Goal: Use online tool/utility: Utilize a website feature to perform a specific function

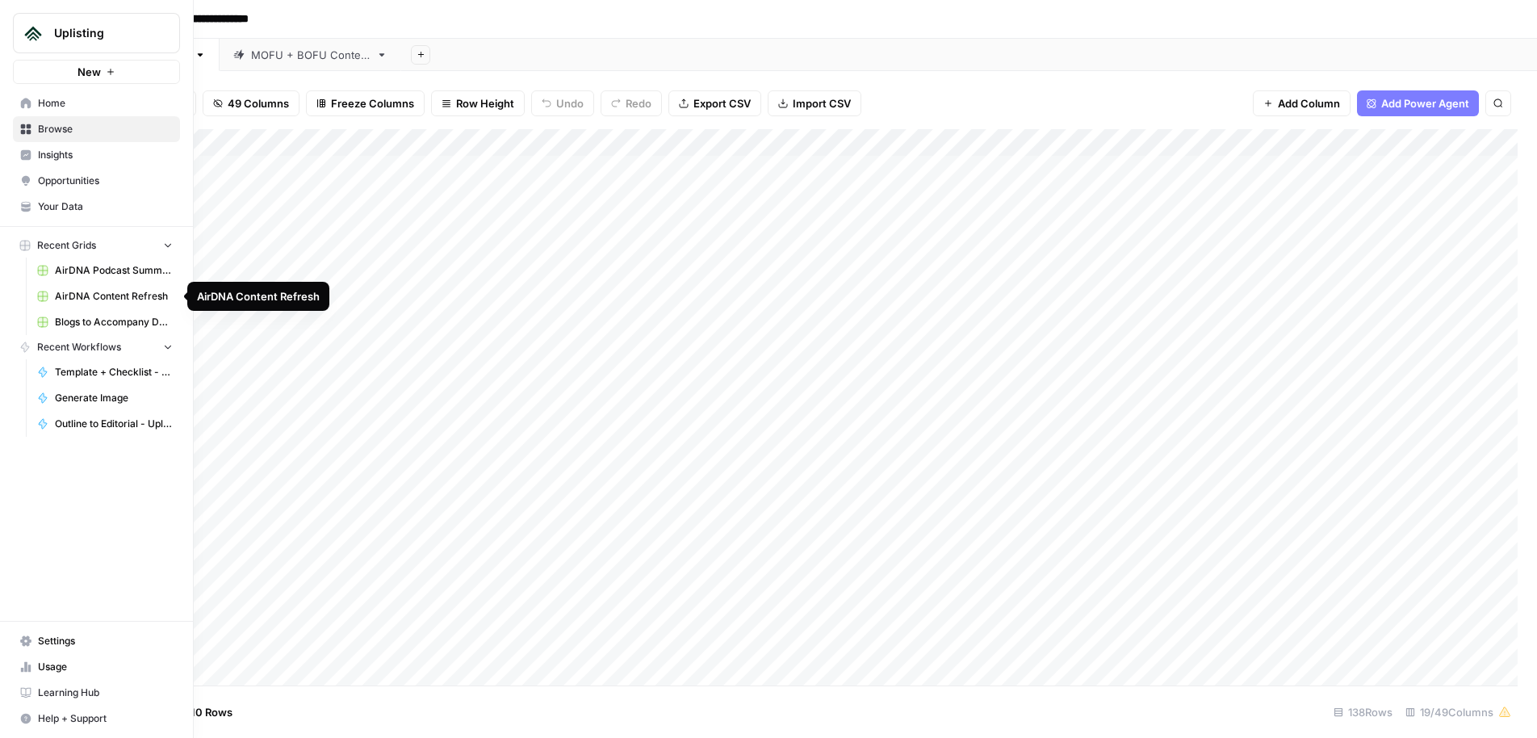
click at [124, 296] on span "AirDNA Content Refresh" at bounding box center [114, 296] width 118 height 15
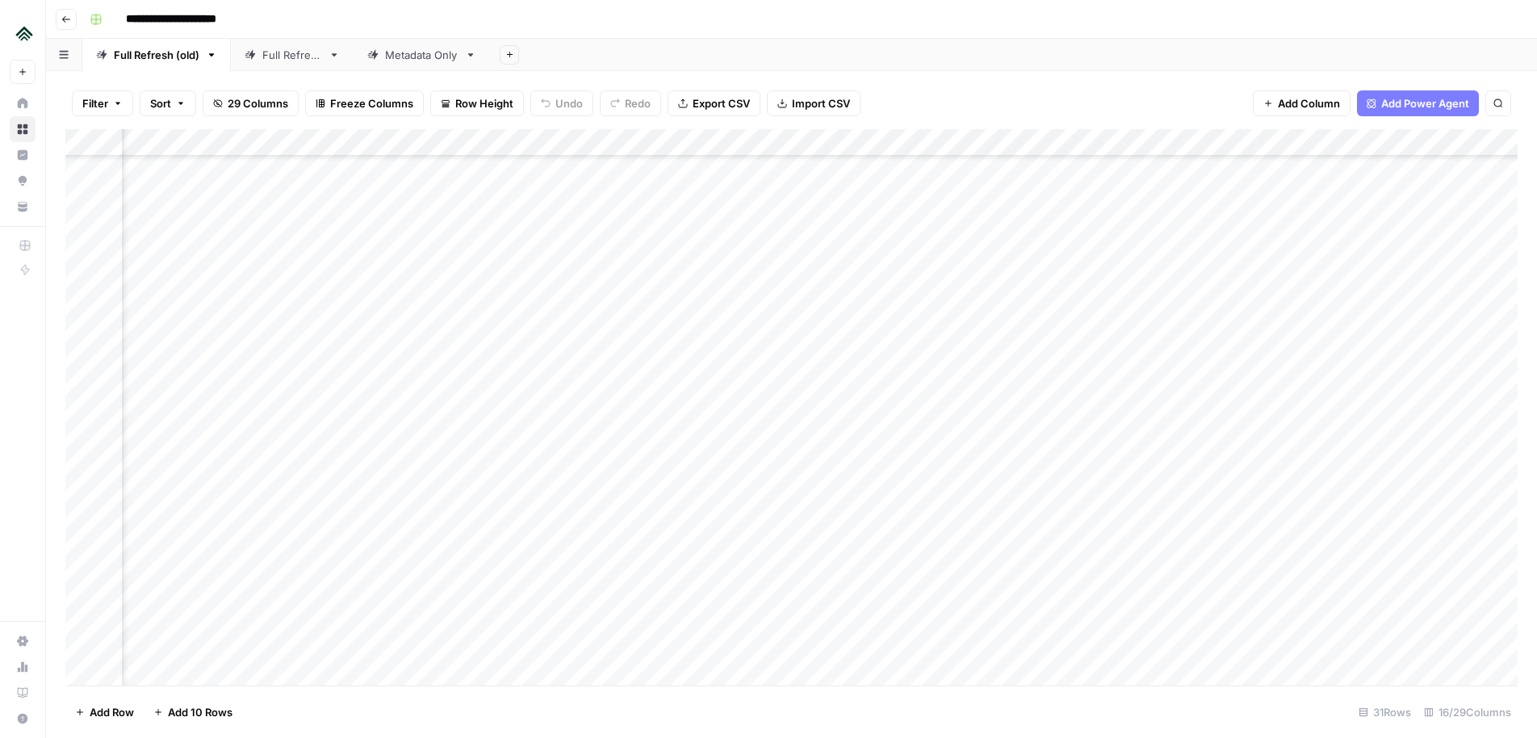
scroll to position [1556, 479]
click at [817, 318] on div "Add Column" at bounding box center [791, 407] width 1452 height 556
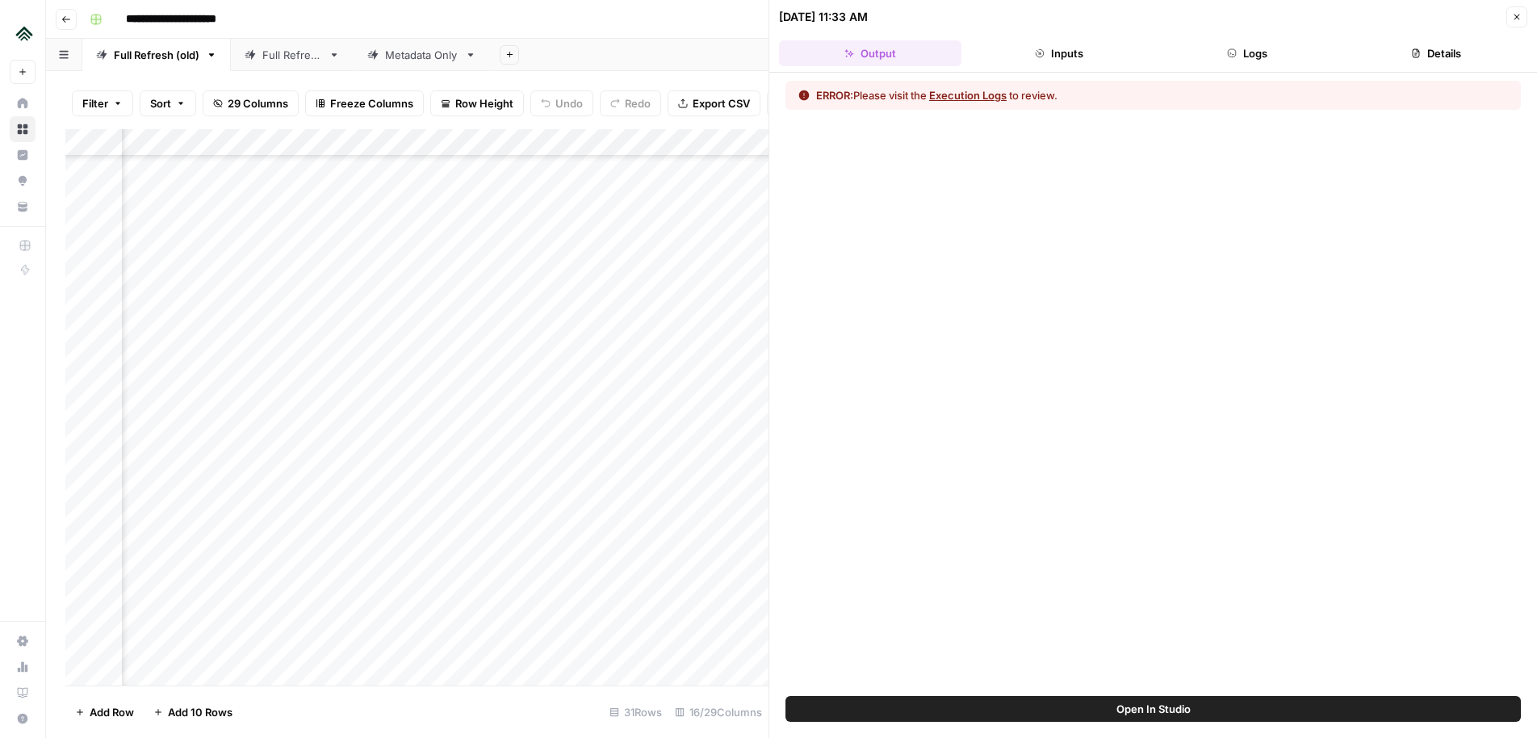
click at [1215, 45] on button "Logs" at bounding box center [1247, 53] width 182 height 26
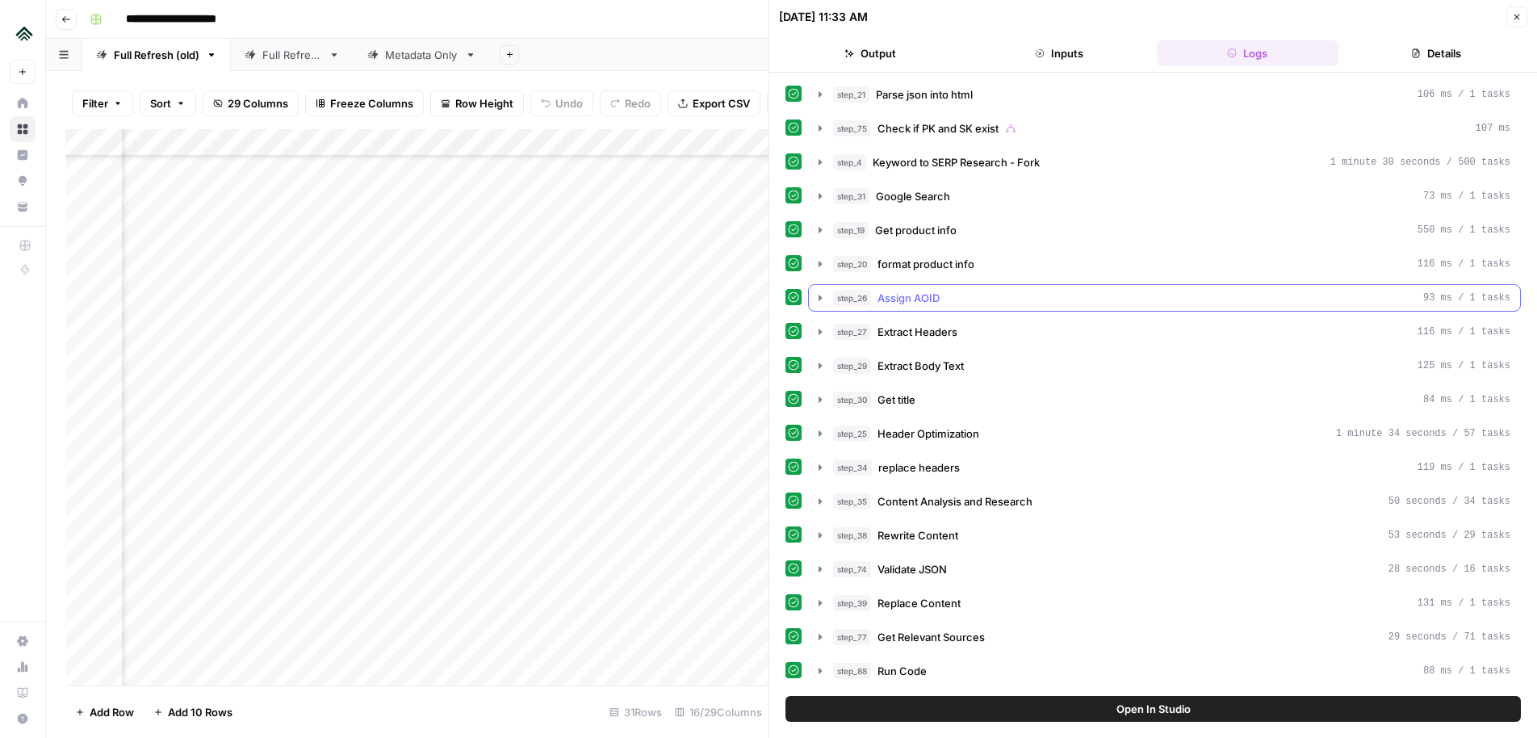
scroll to position [140, 0]
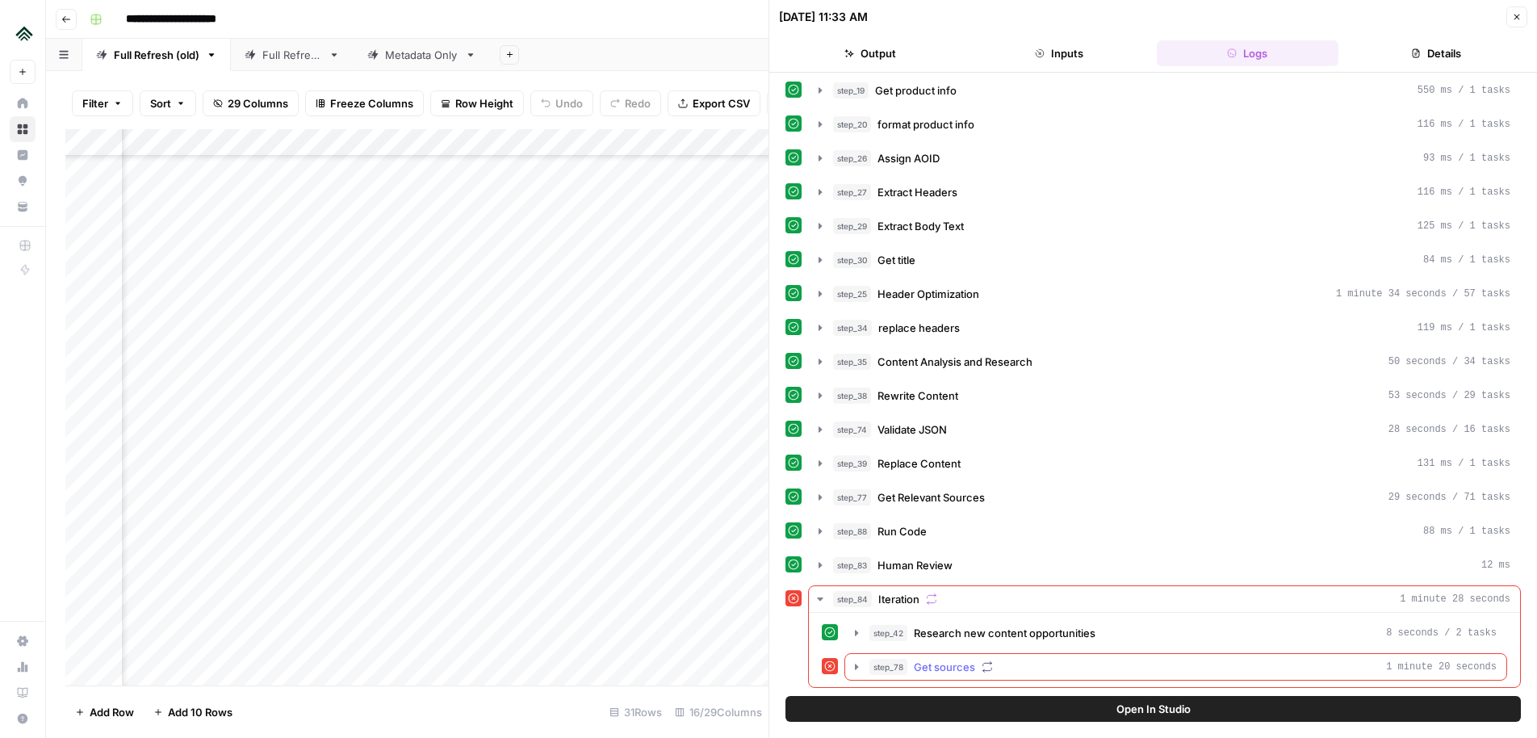
click at [855, 671] on icon "button" at bounding box center [856, 666] width 13 height 13
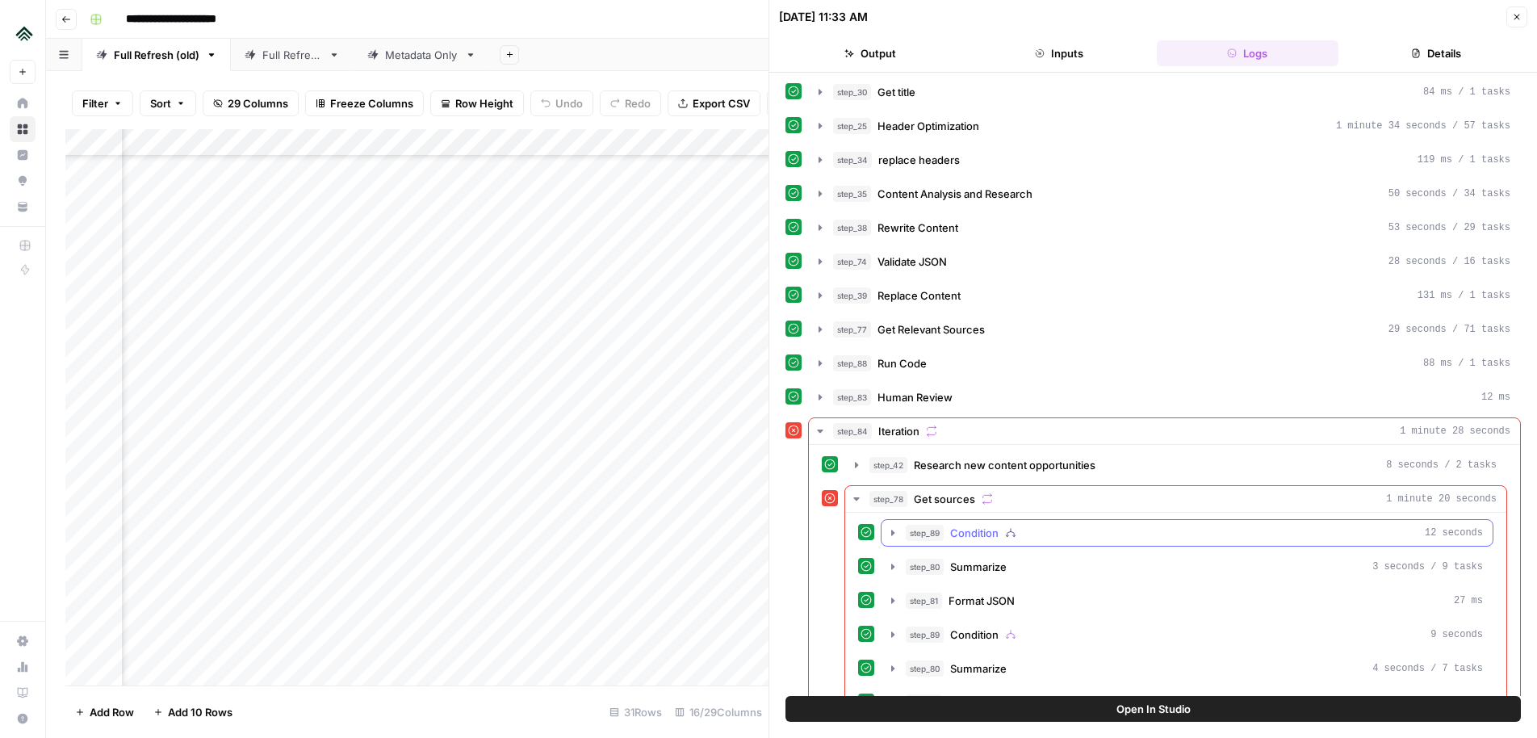
scroll to position [486, 0]
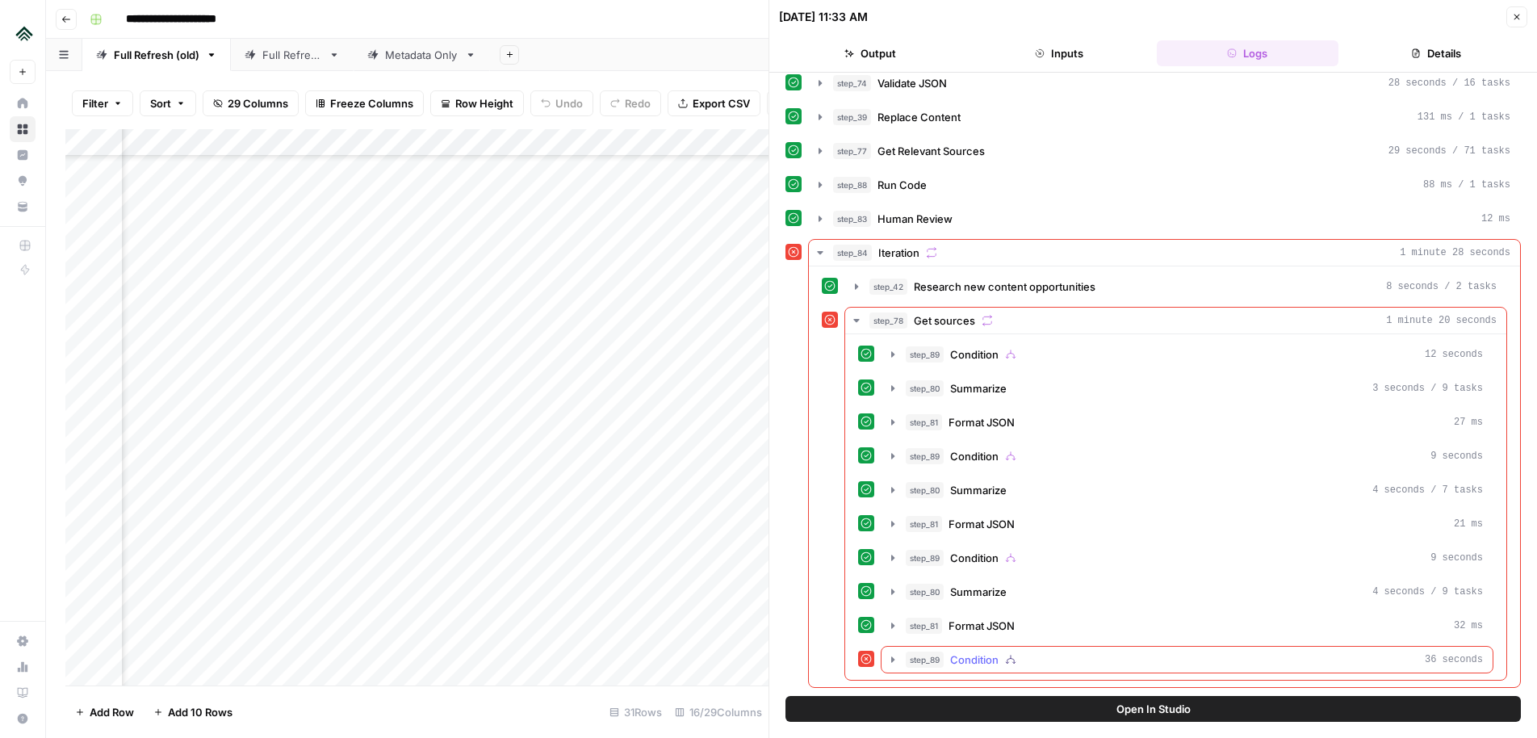
click at [896, 663] on icon "button" at bounding box center [892, 659] width 13 height 13
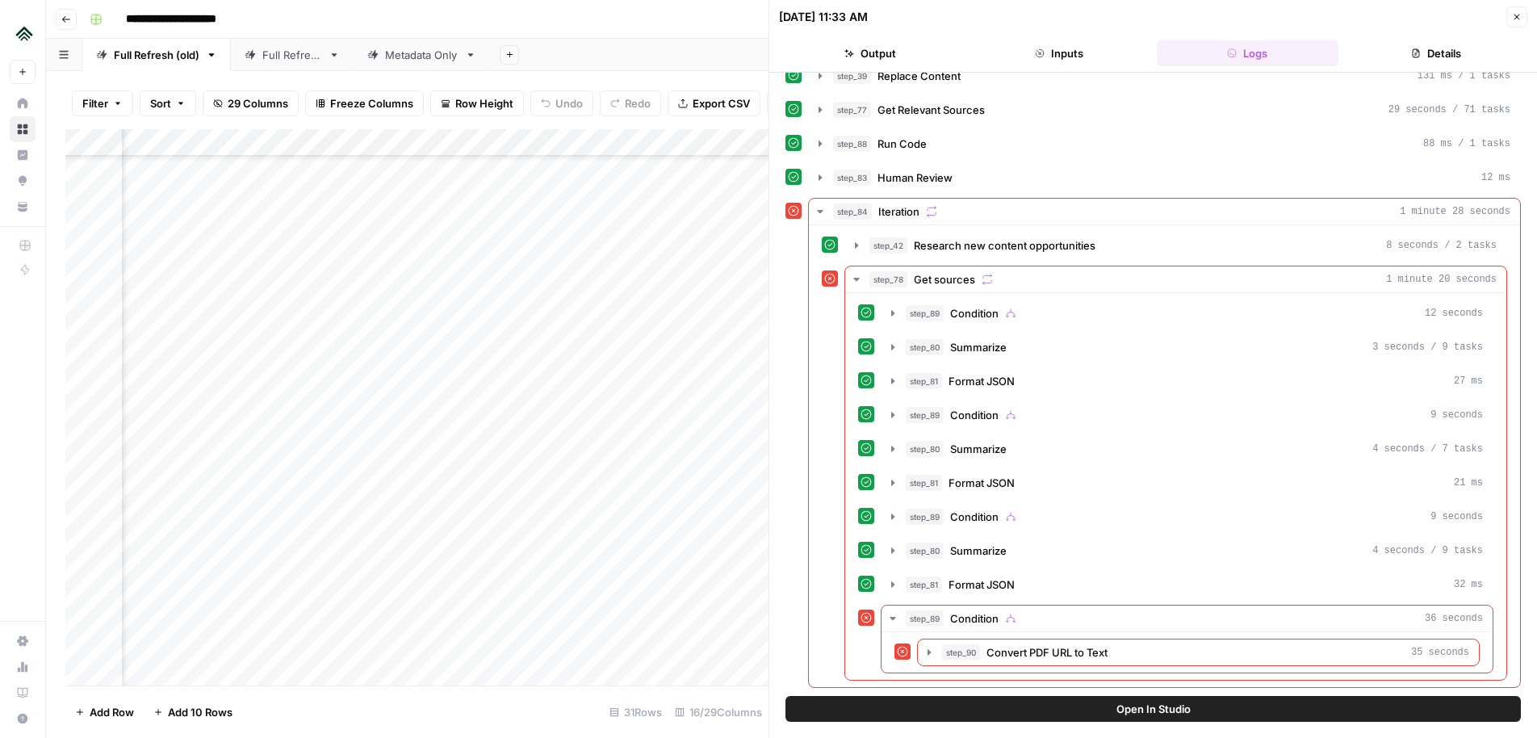
click at [1108, 712] on button "Open In Studio" at bounding box center [1152, 709] width 735 height 26
click at [1518, 19] on icon "button" at bounding box center [1517, 17] width 10 height 10
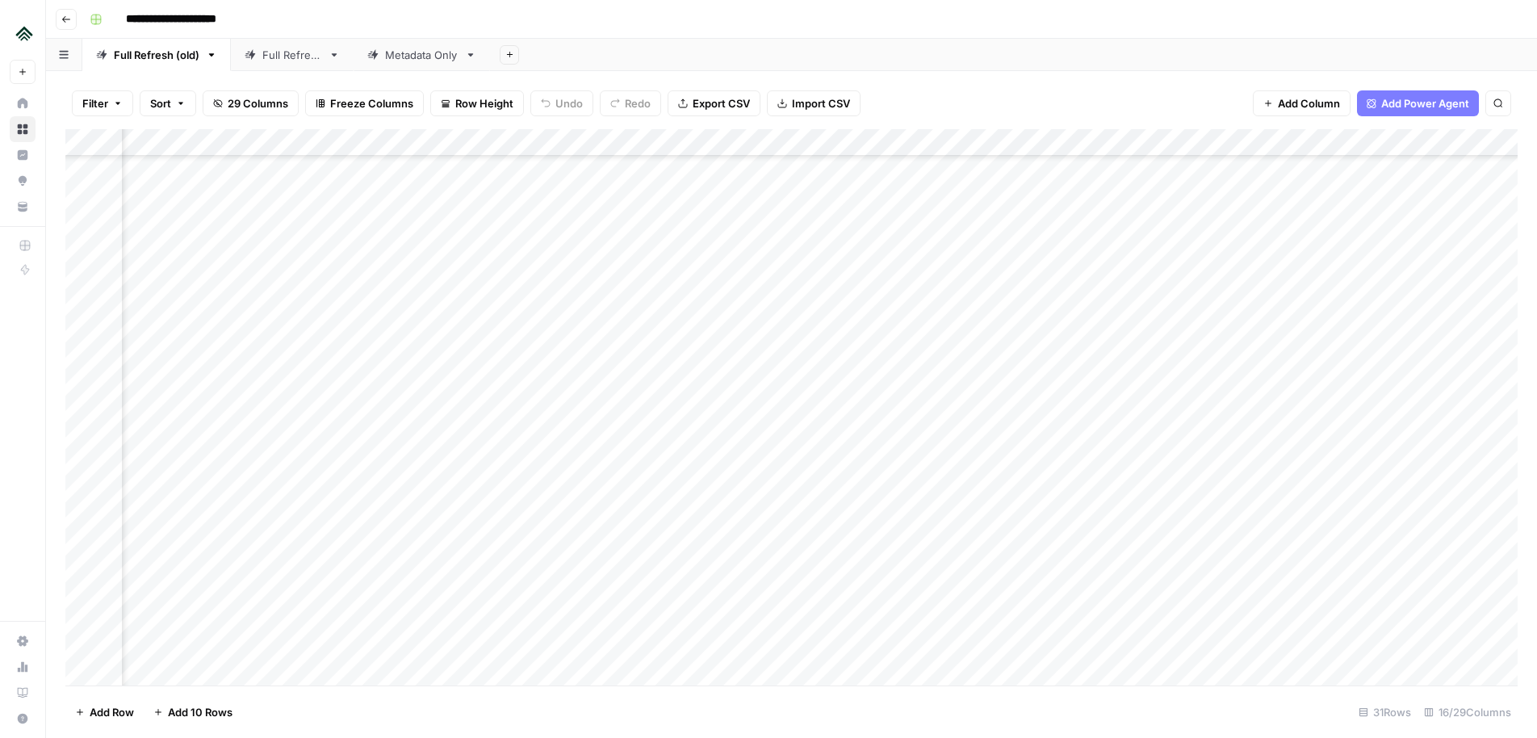
scroll to position [1556, 401]
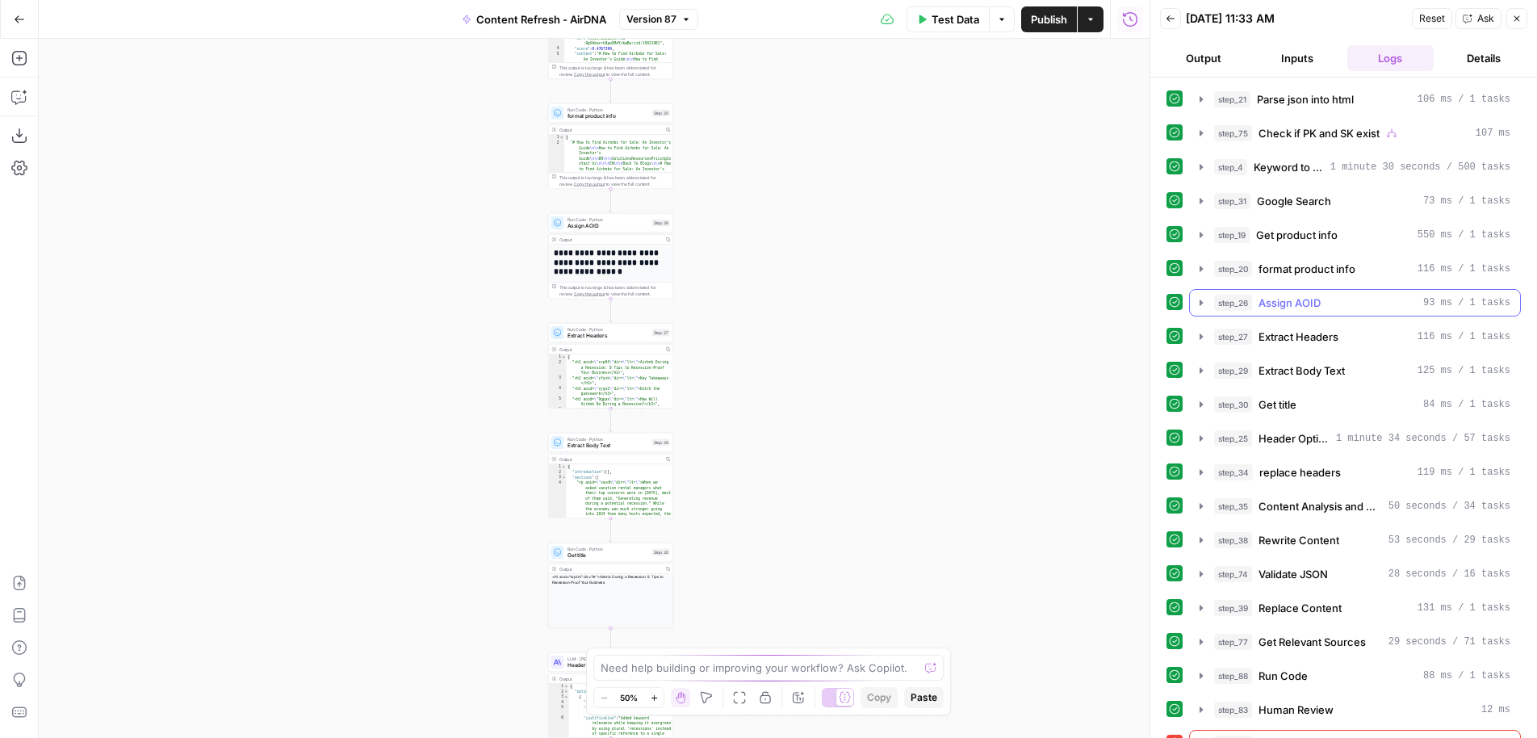
scroll to position [102, 0]
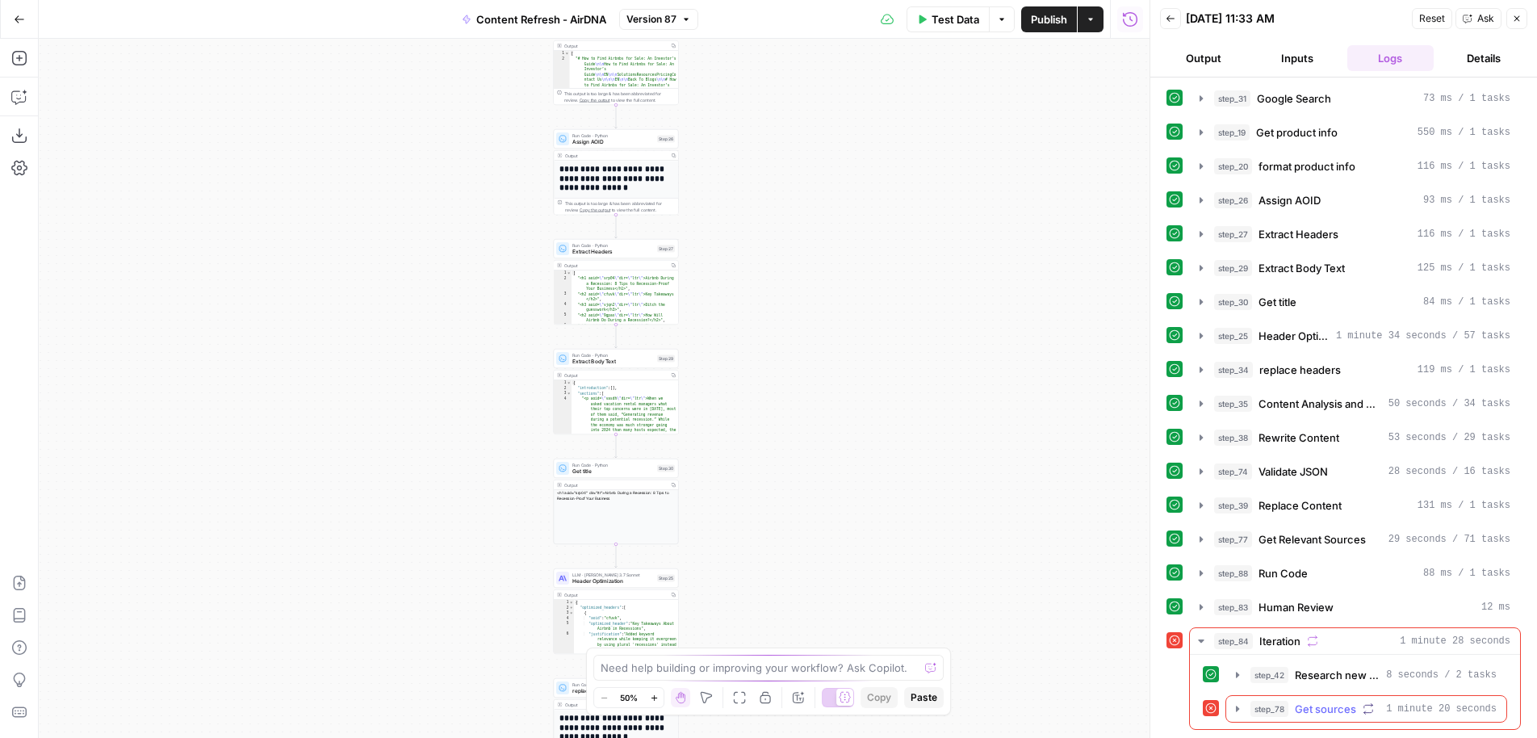
click at [1236, 707] on icon "button" at bounding box center [1237, 708] width 3 height 6
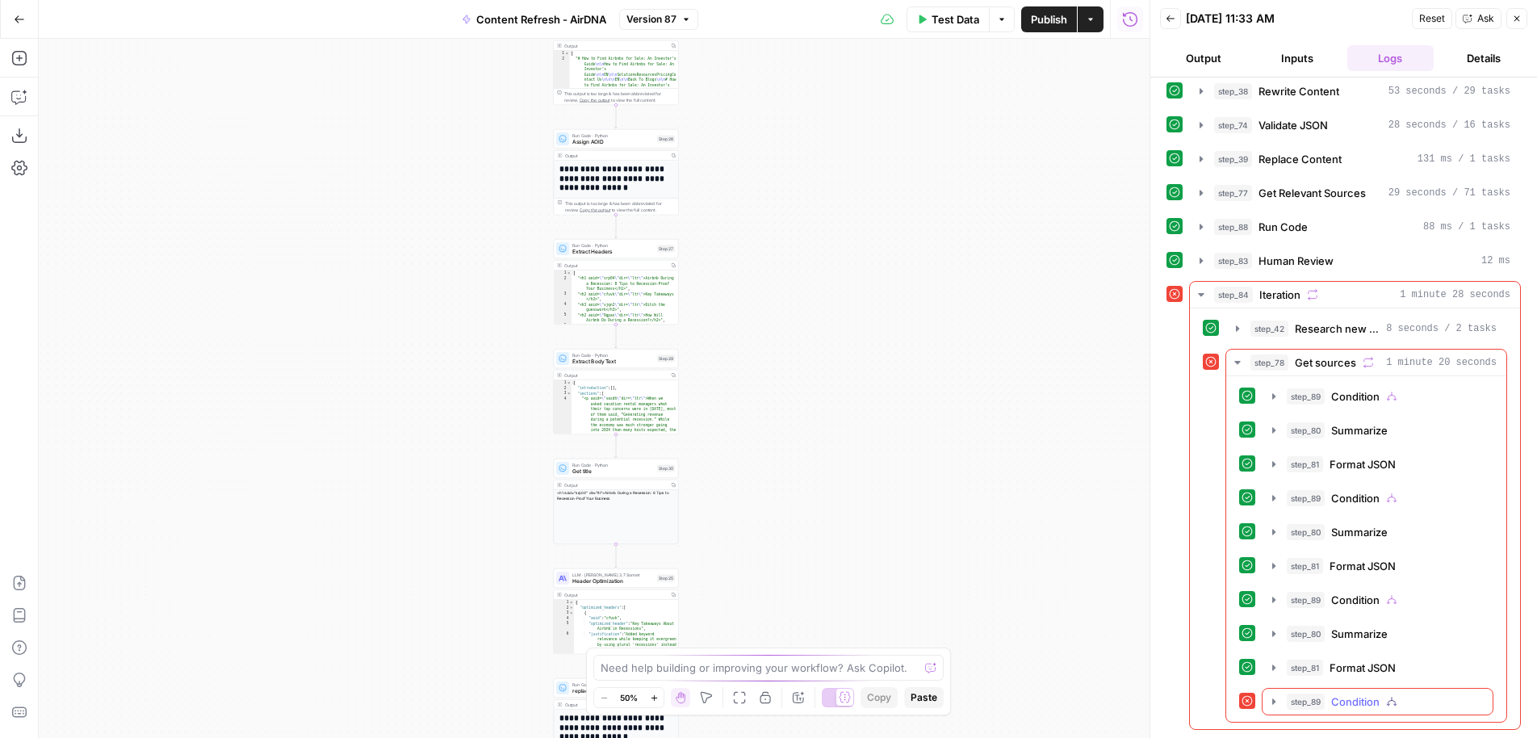
click at [1274, 704] on icon "button" at bounding box center [1273, 701] width 13 height 13
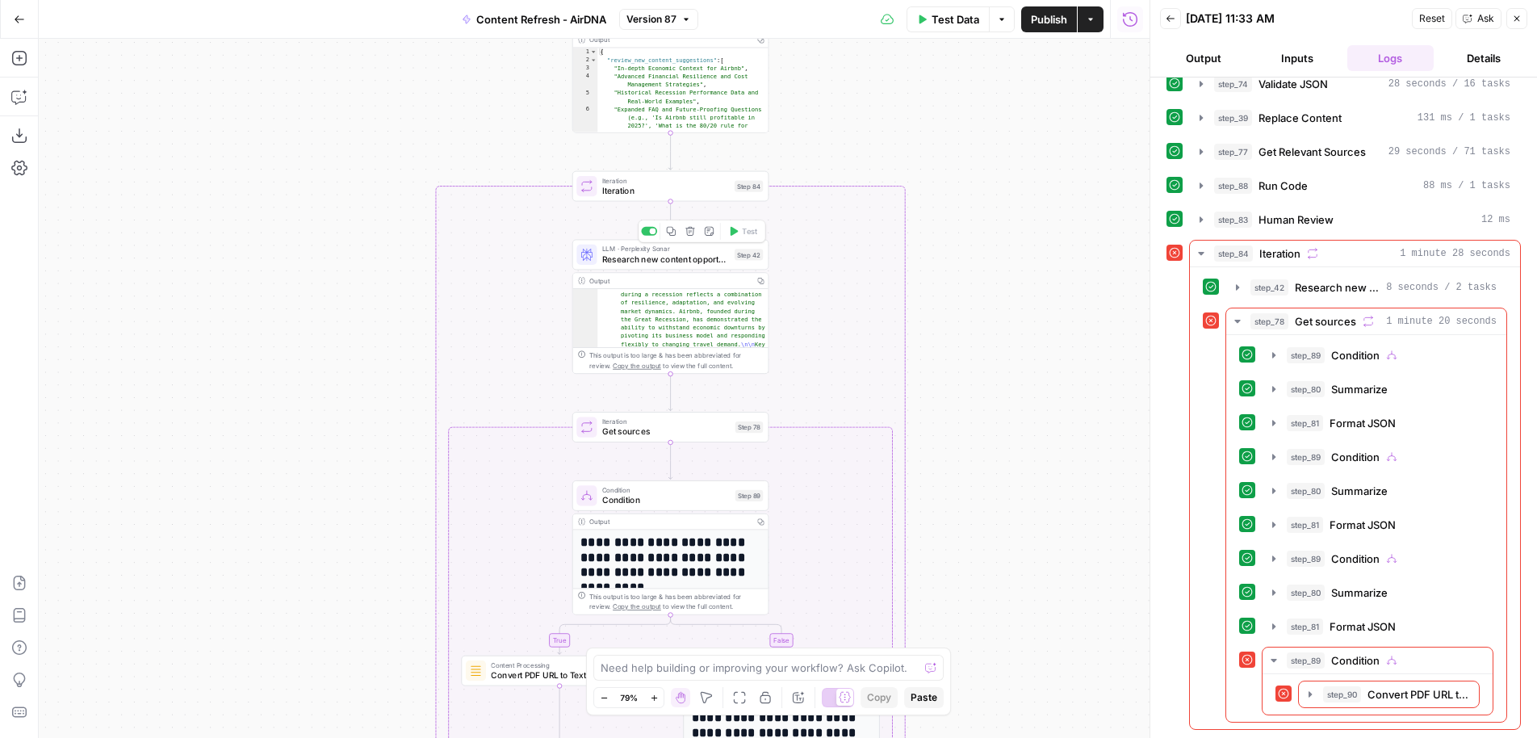
scroll to position [36, 0]
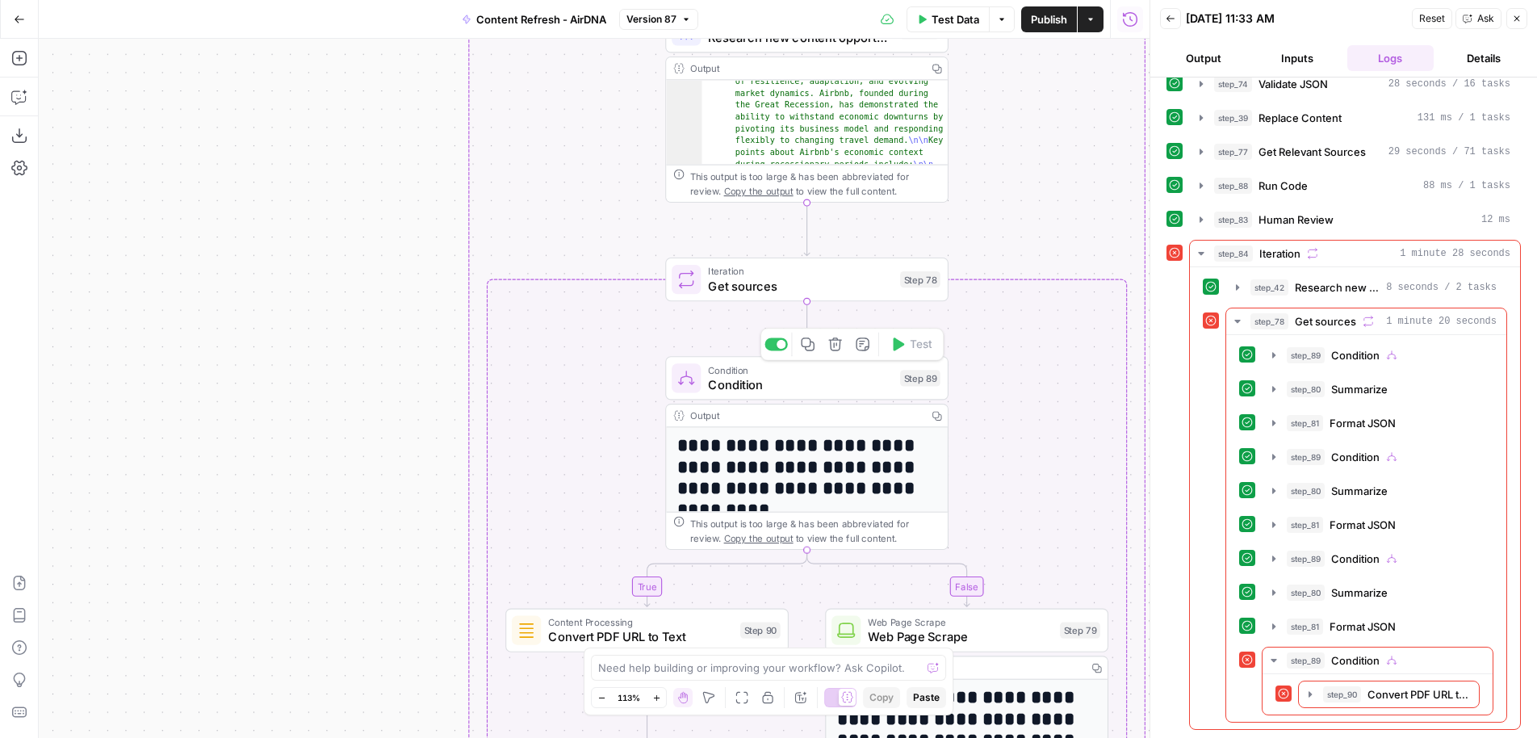
click at [746, 381] on span "Condition" at bounding box center [800, 384] width 185 height 19
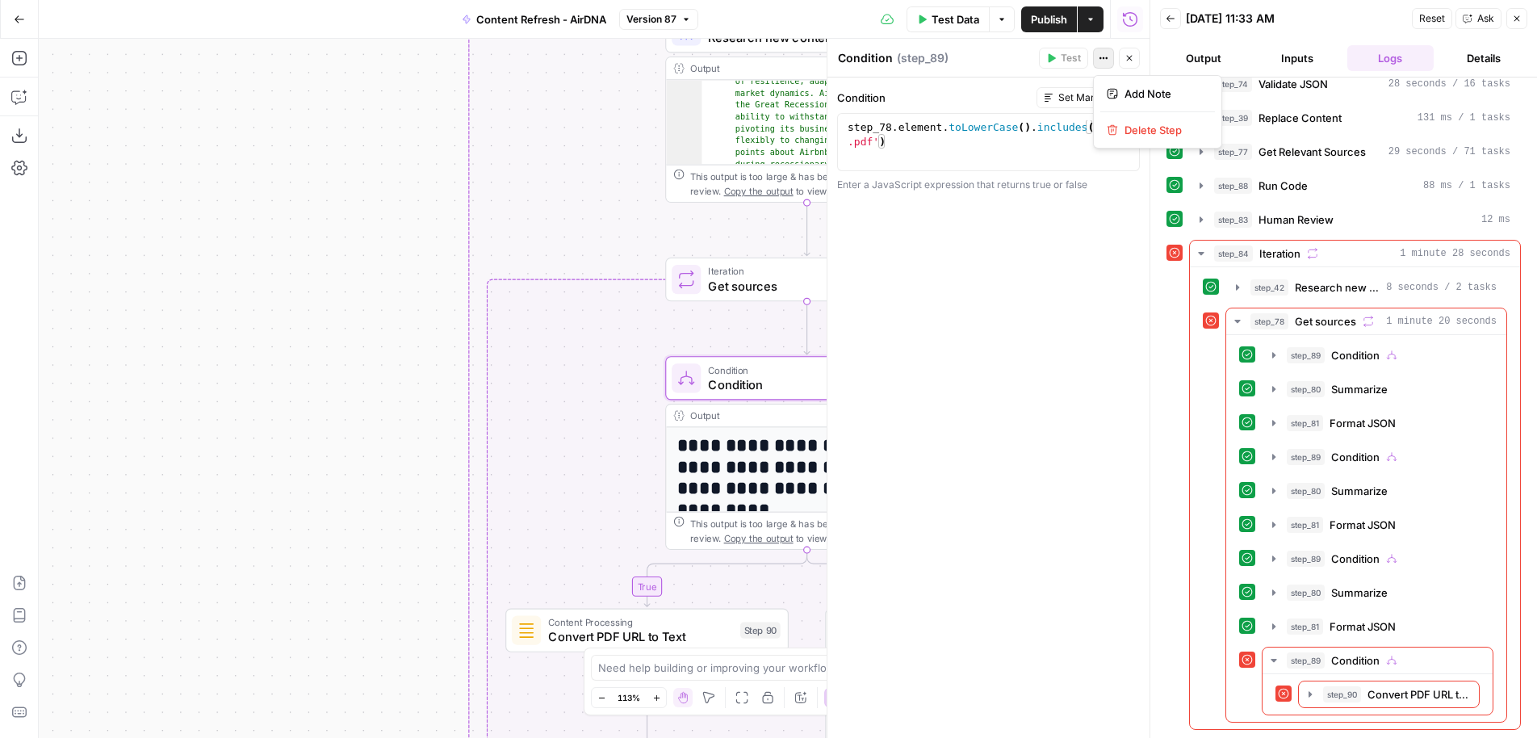
click at [1100, 52] on button "Actions" at bounding box center [1103, 58] width 21 height 21
click at [1053, 331] on div "Condition Set Manually 1 step_78 . element . toLowerCase ( ) . includes ( ' .pd…" at bounding box center [988, 407] width 322 height 660
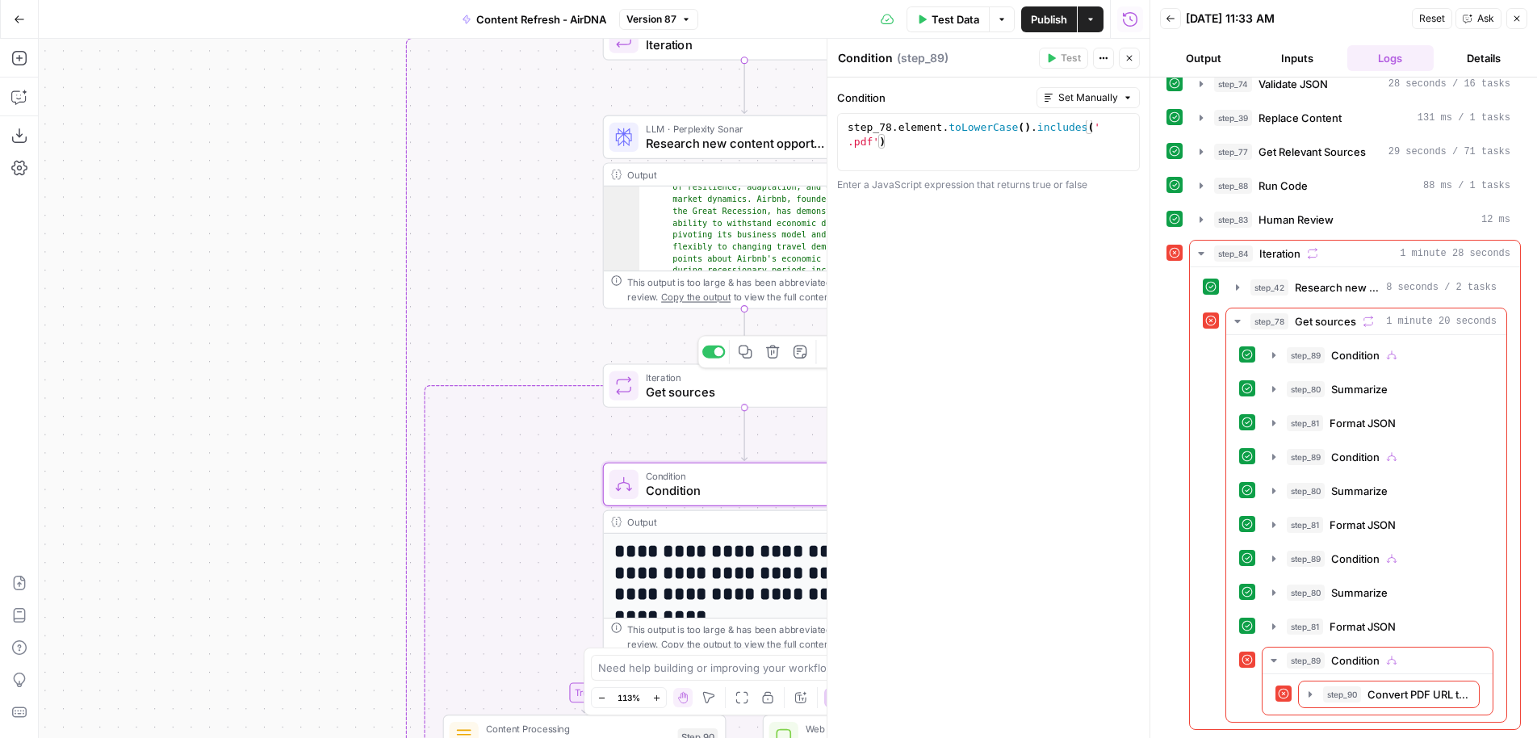
click at [628, 383] on icon at bounding box center [623, 385] width 19 height 19
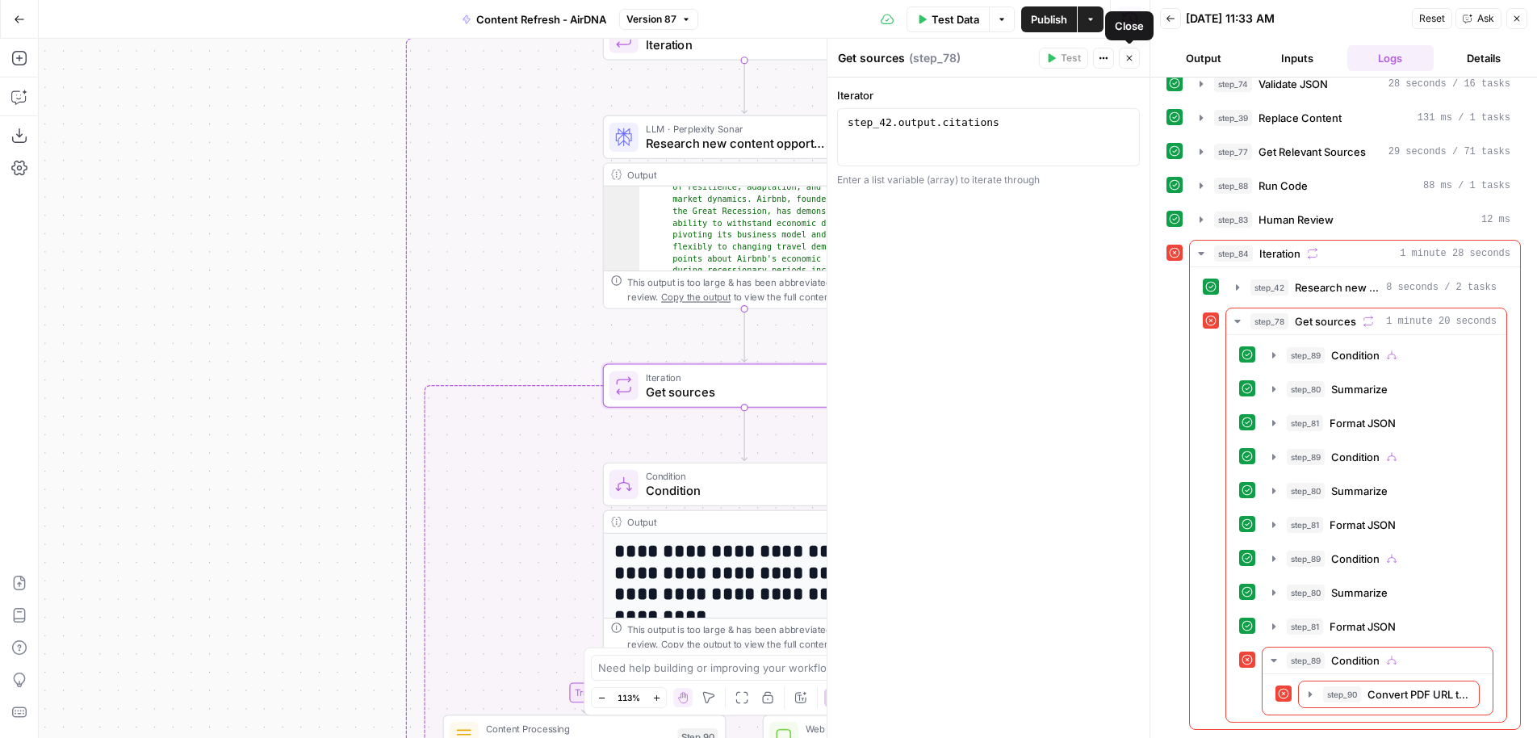
click at [1130, 52] on button "Close" at bounding box center [1129, 58] width 21 height 21
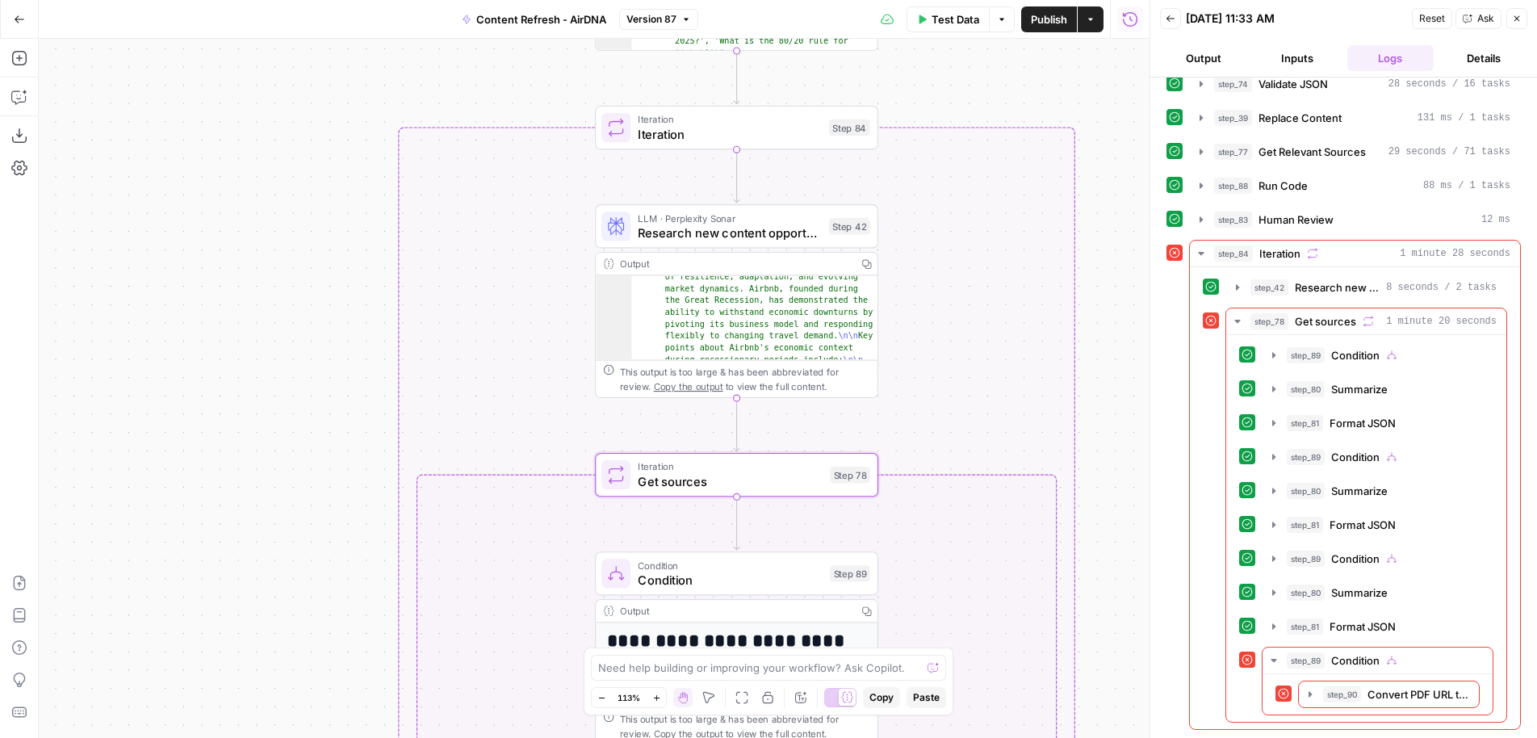
click at [813, 137] on span "Iteration" at bounding box center [729, 134] width 183 height 19
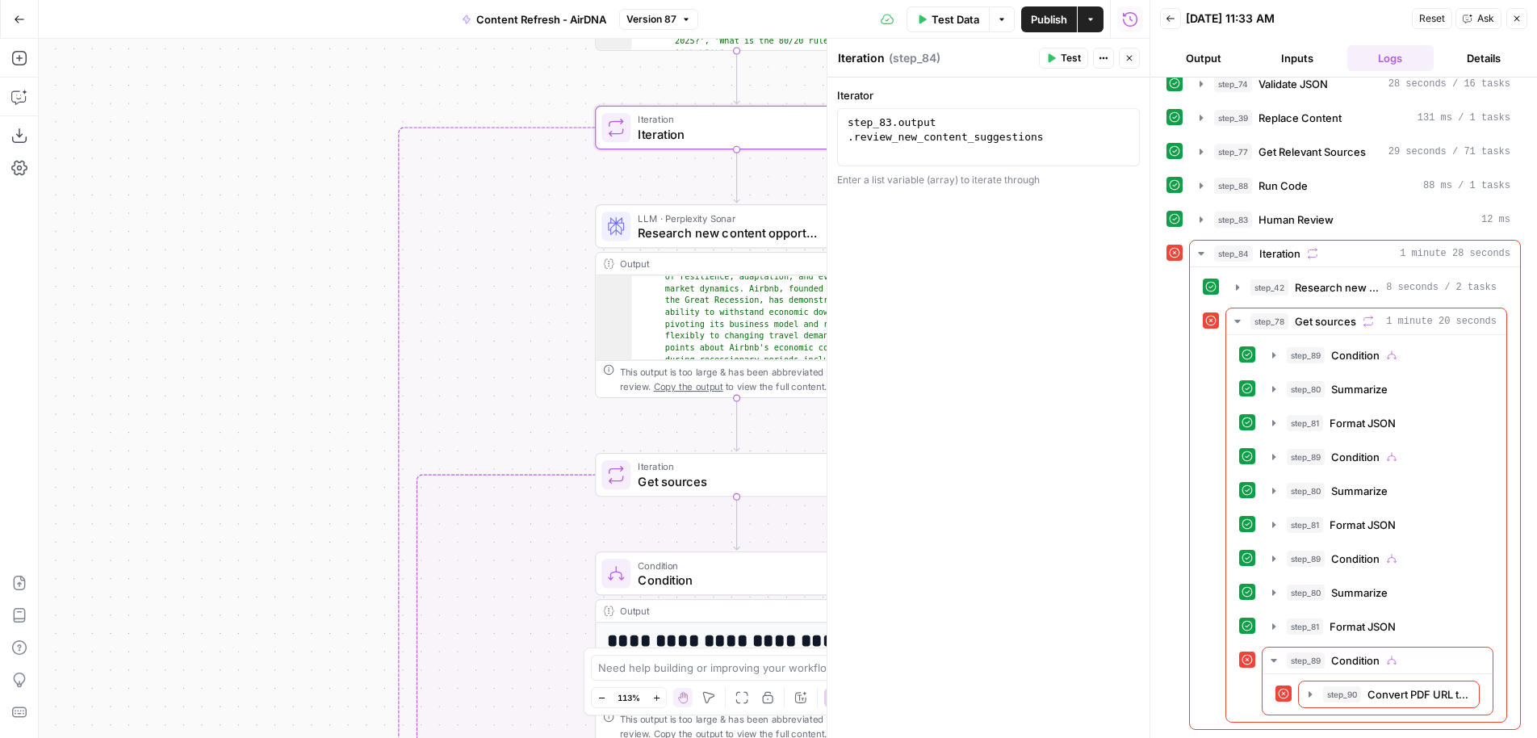
click at [1123, 60] on button "Close" at bounding box center [1129, 58] width 21 height 21
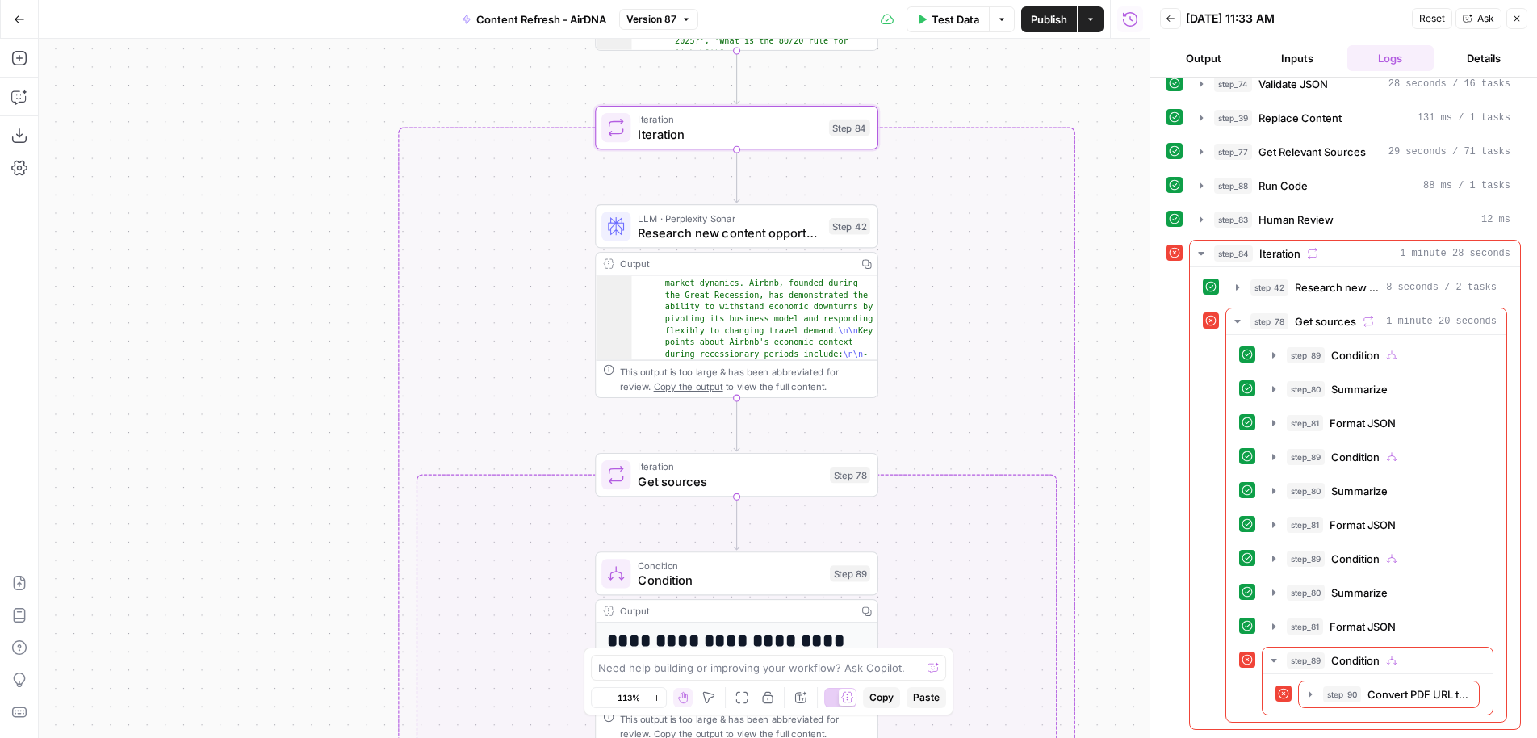
scroll to position [0, 0]
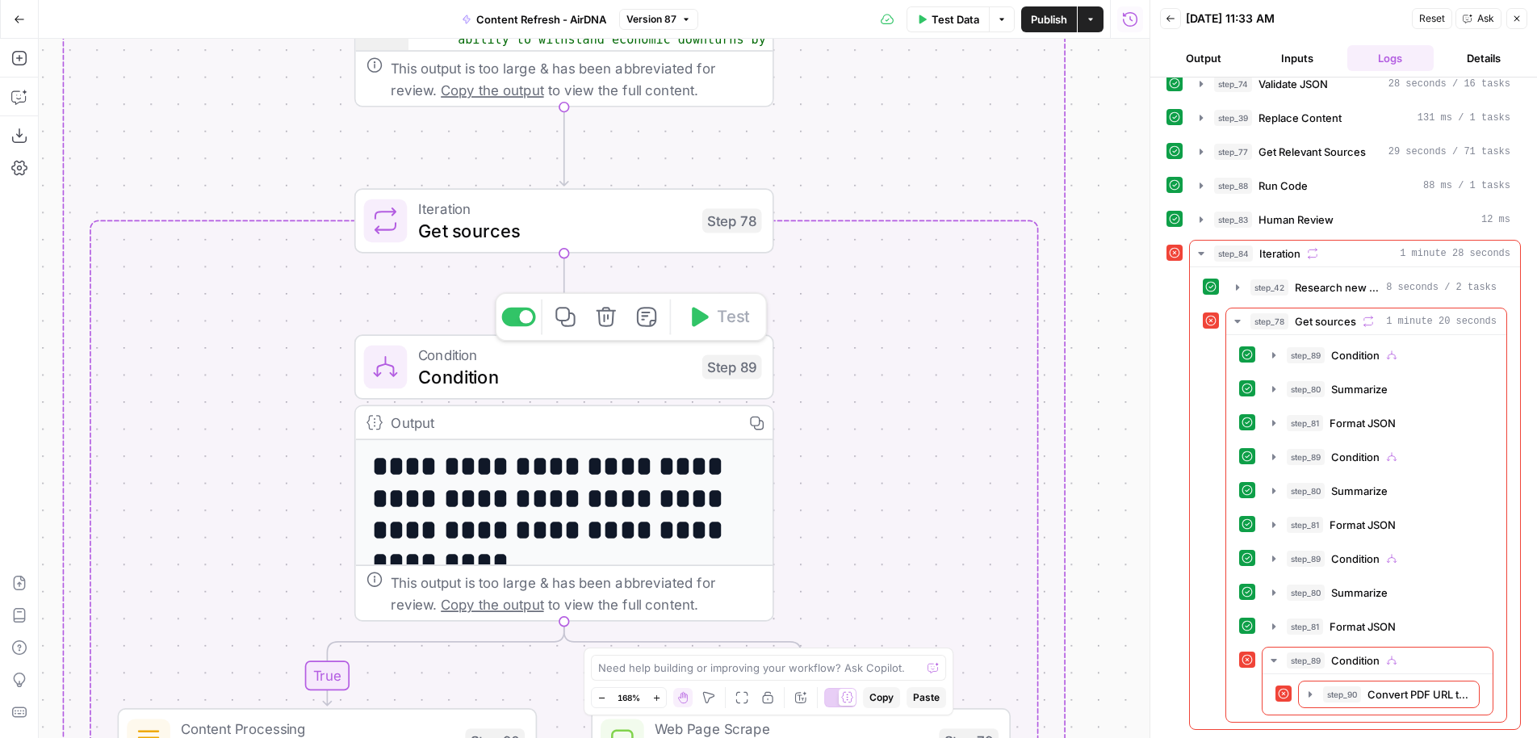
click at [625, 366] on span "Condition" at bounding box center [555, 375] width 274 height 27
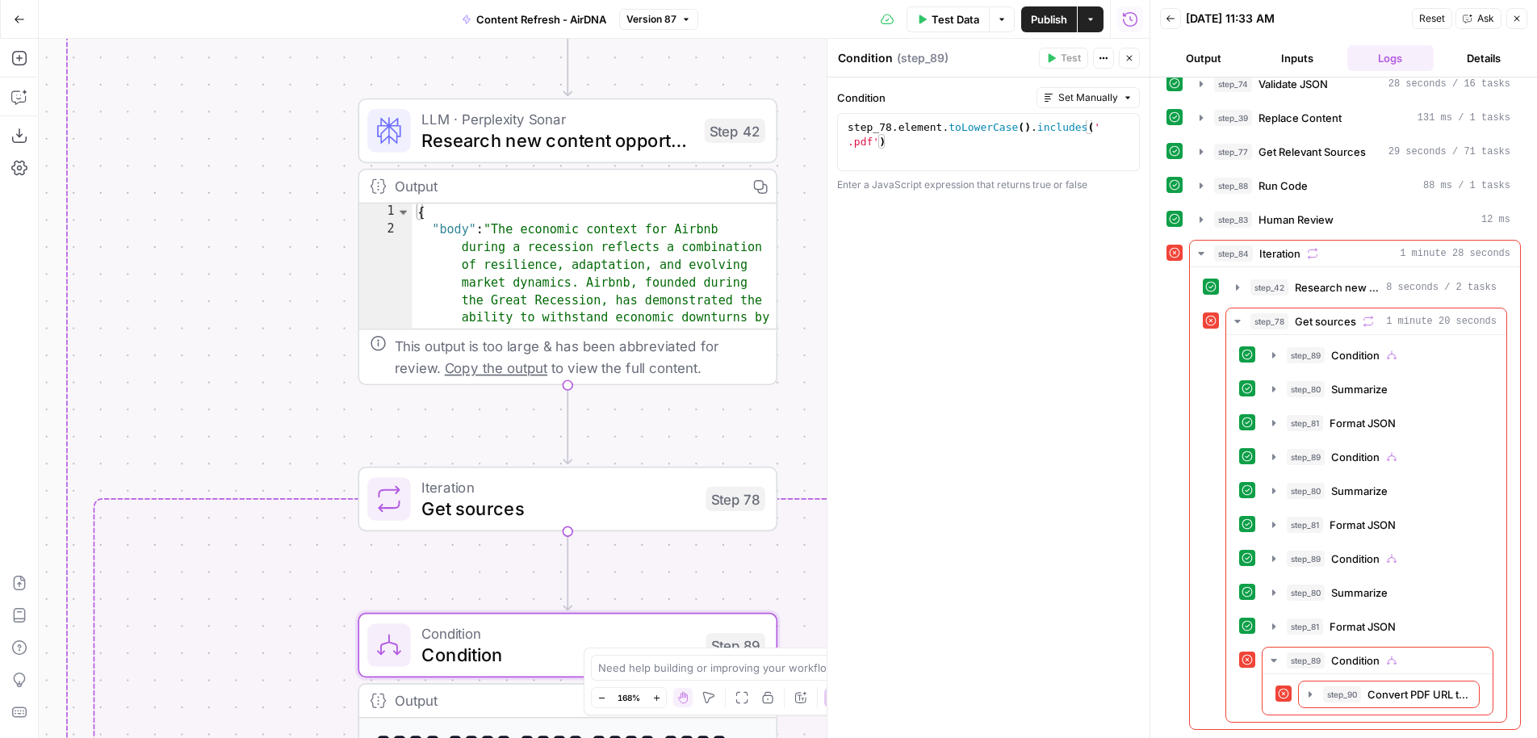
click at [560, 149] on span "Research new content opportunities" at bounding box center [557, 140] width 272 height 27
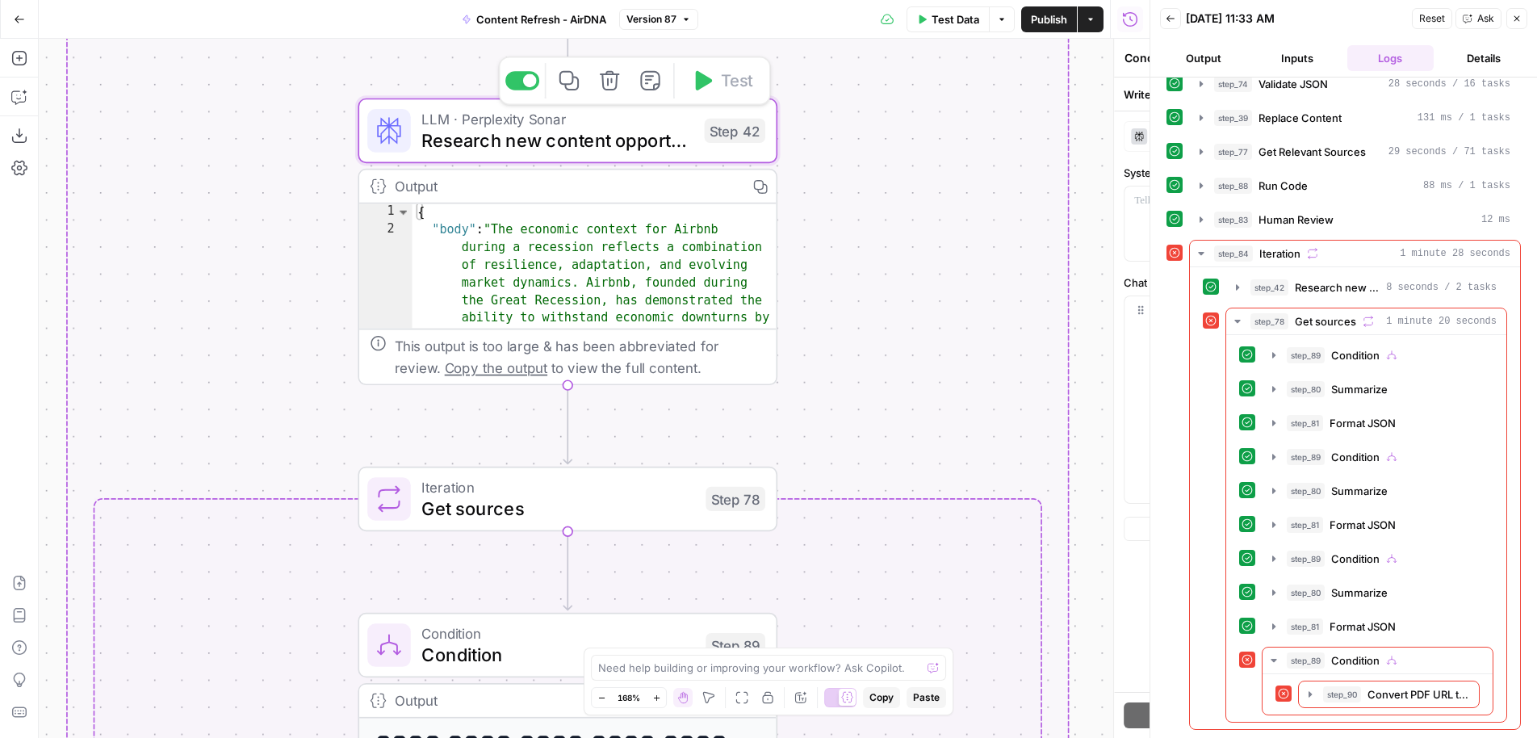
type textarea "Research new content opportunities"
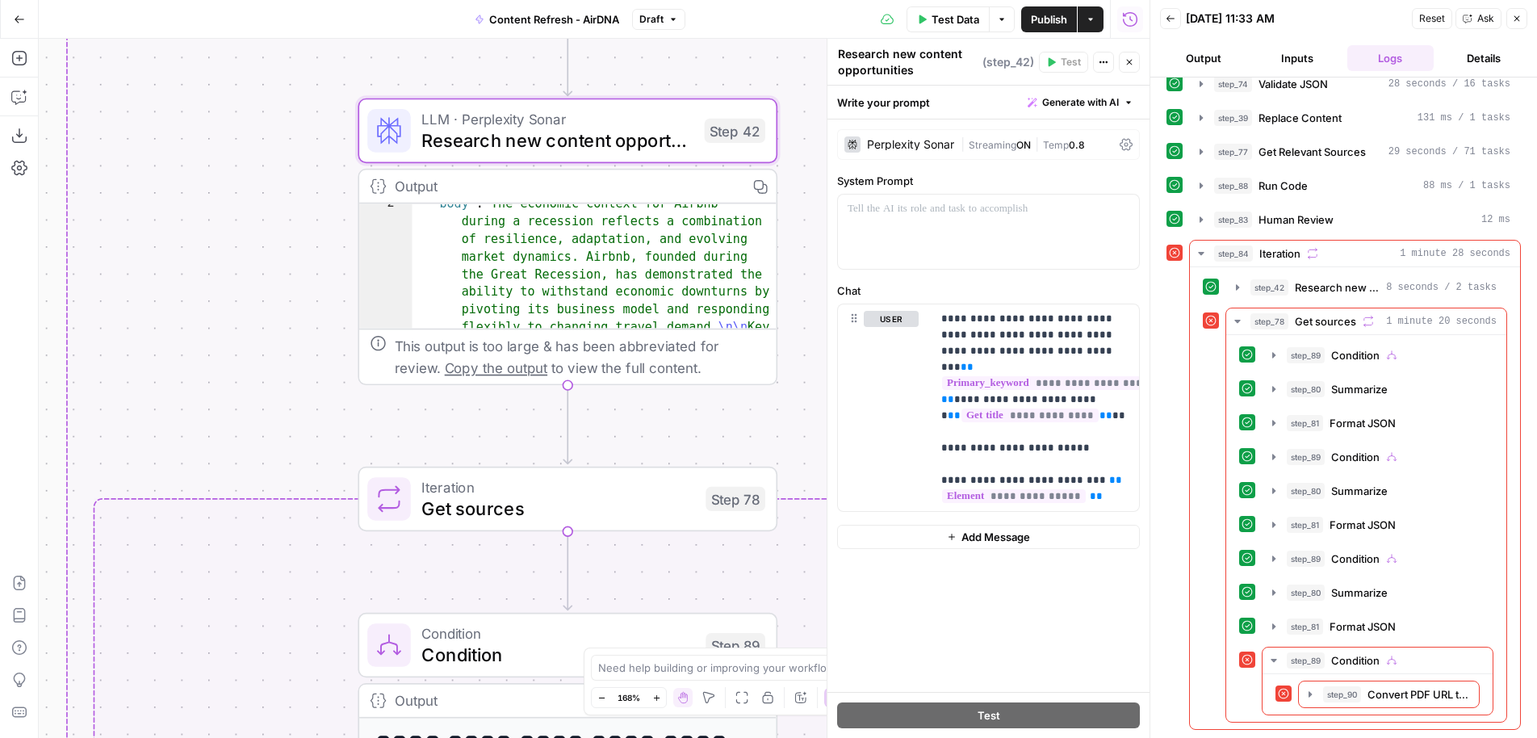
scroll to position [20, 0]
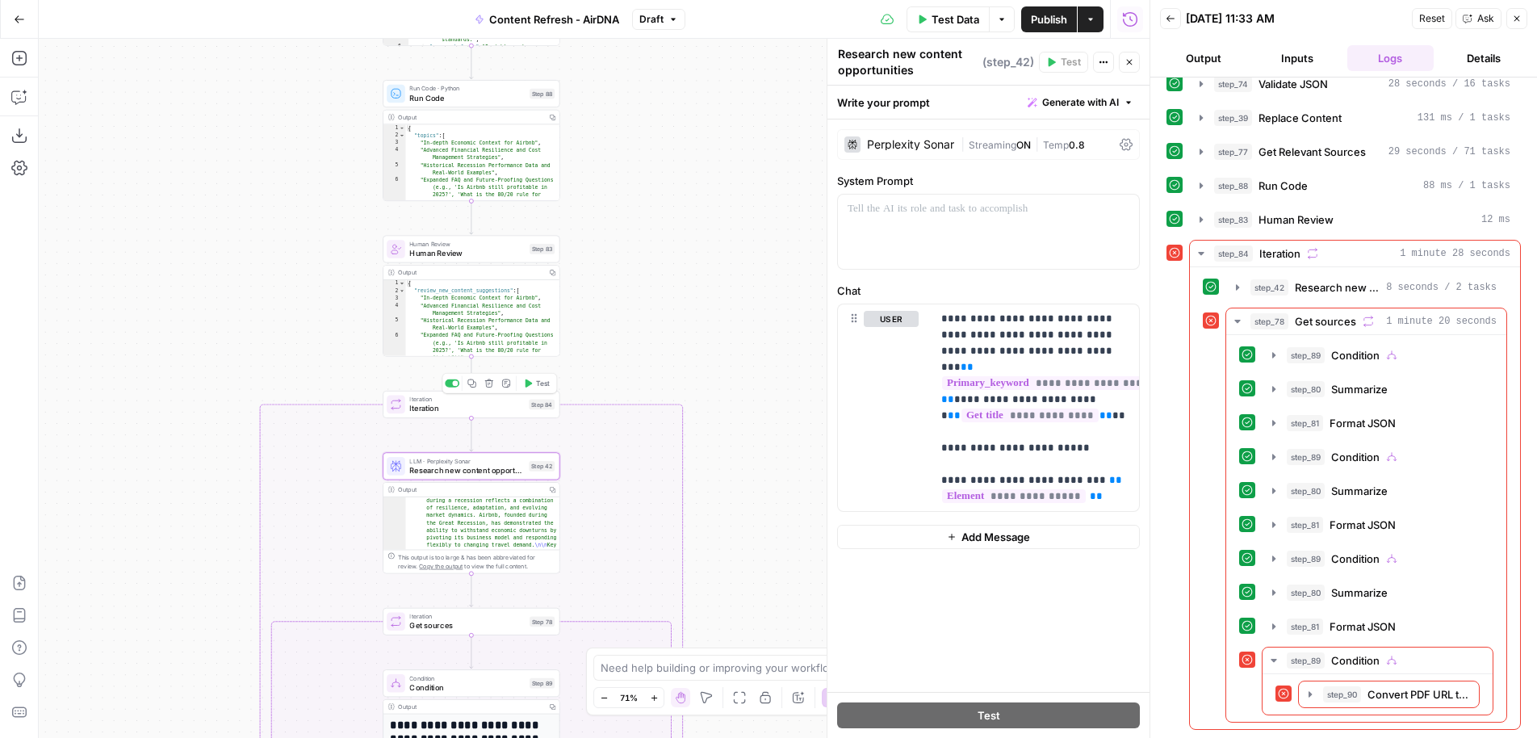
click at [514, 407] on span "Iteration" at bounding box center [466, 408] width 115 height 11
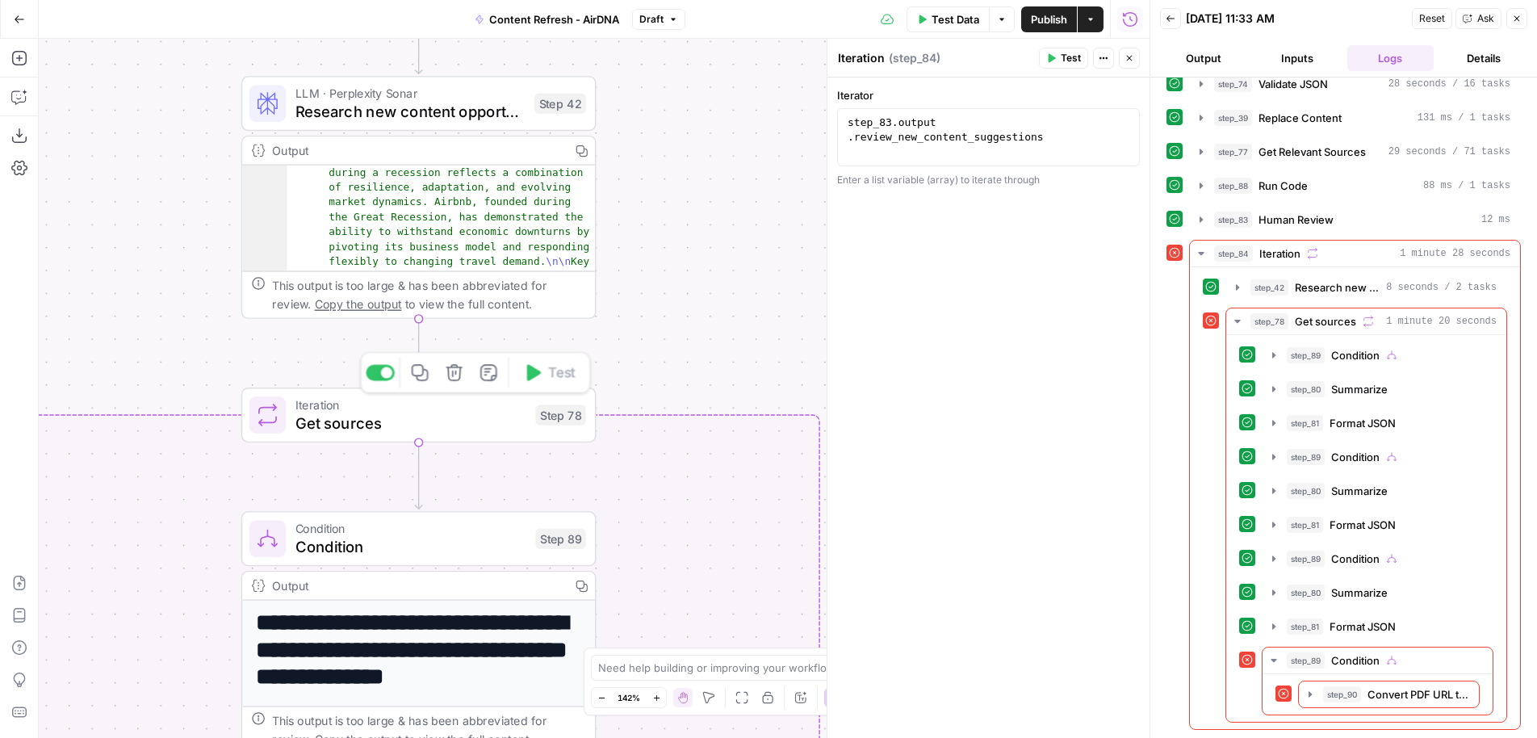
click at [473, 425] on span "Get sources" at bounding box center [410, 423] width 231 height 23
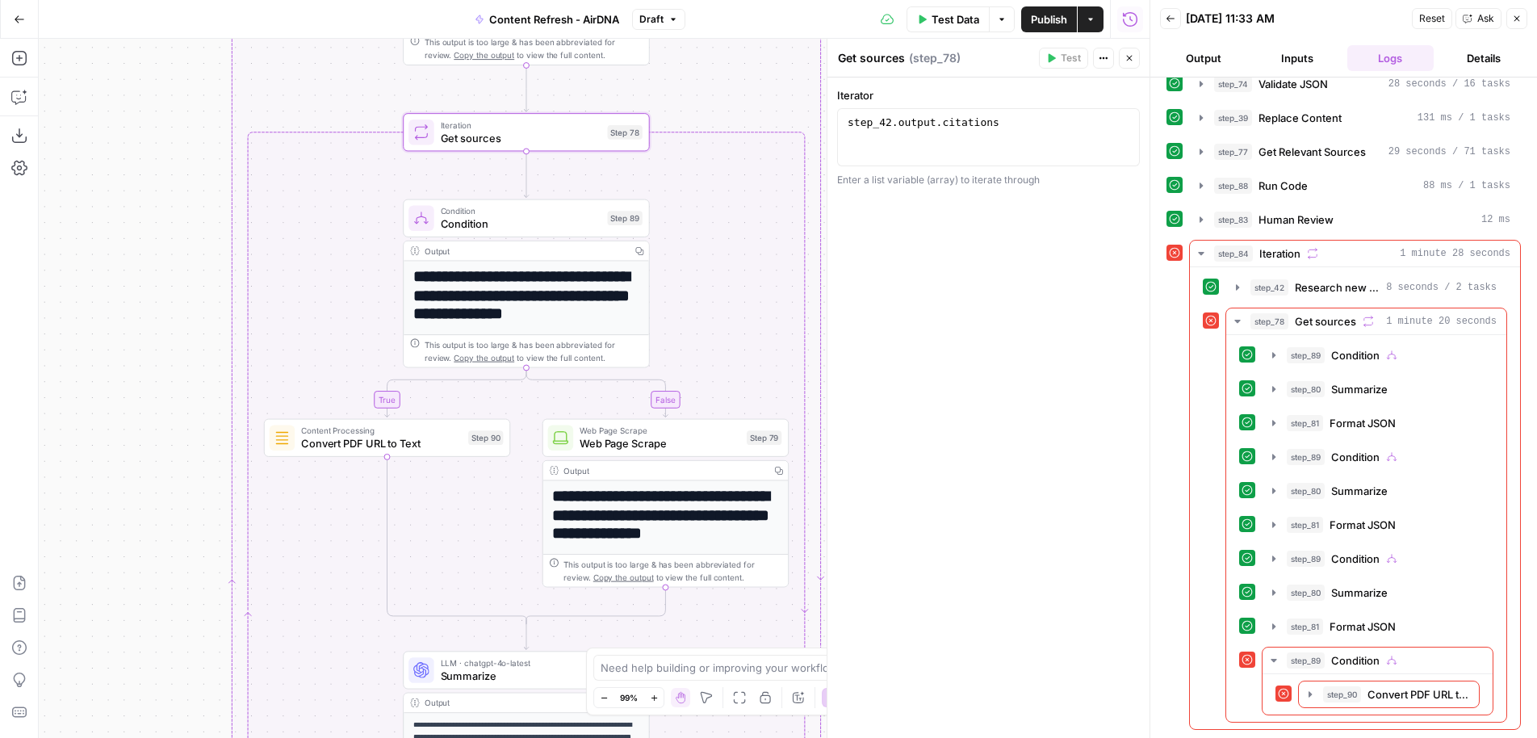
click at [561, 215] on span "Condition" at bounding box center [521, 223] width 161 height 16
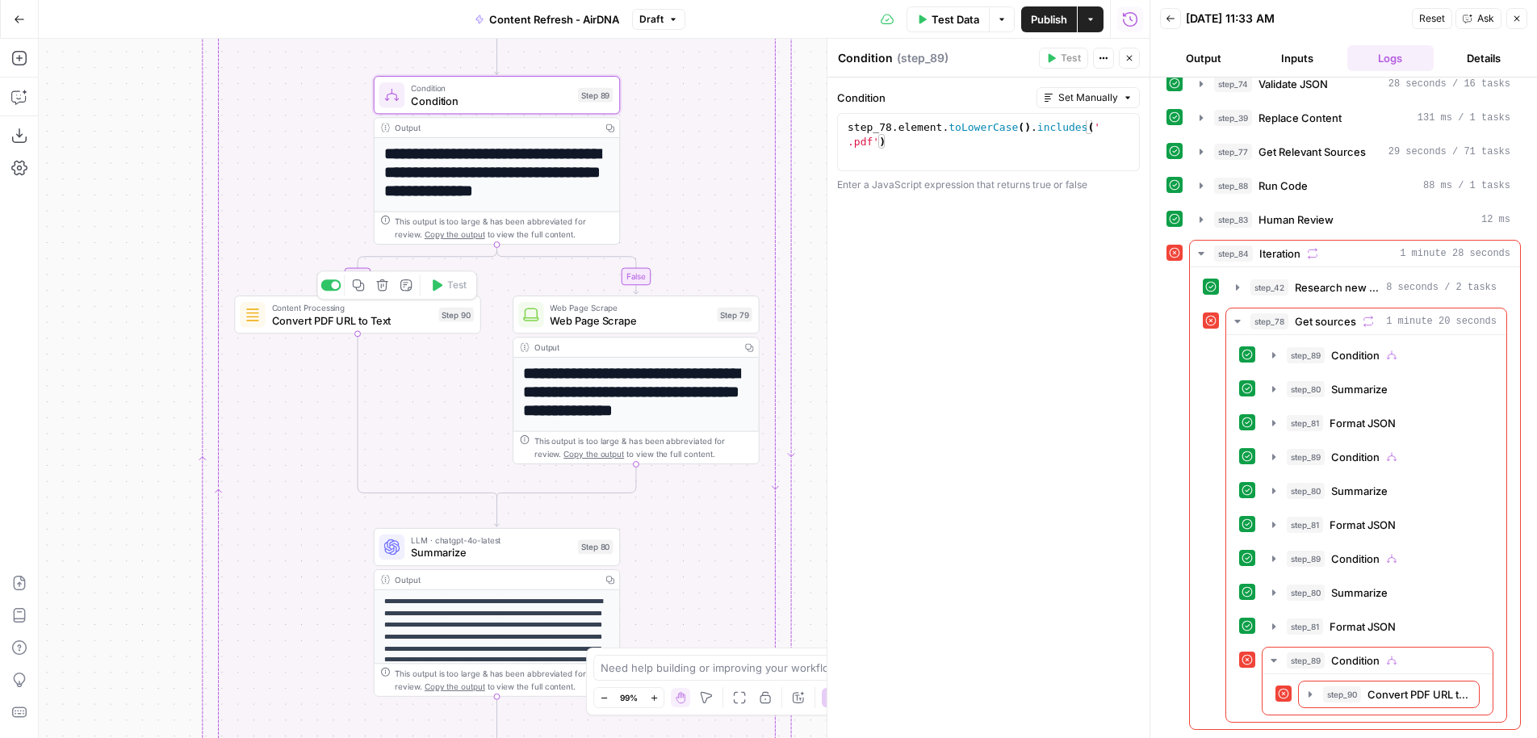
click at [401, 322] on span "Convert PDF URL to Text" at bounding box center [352, 320] width 161 height 16
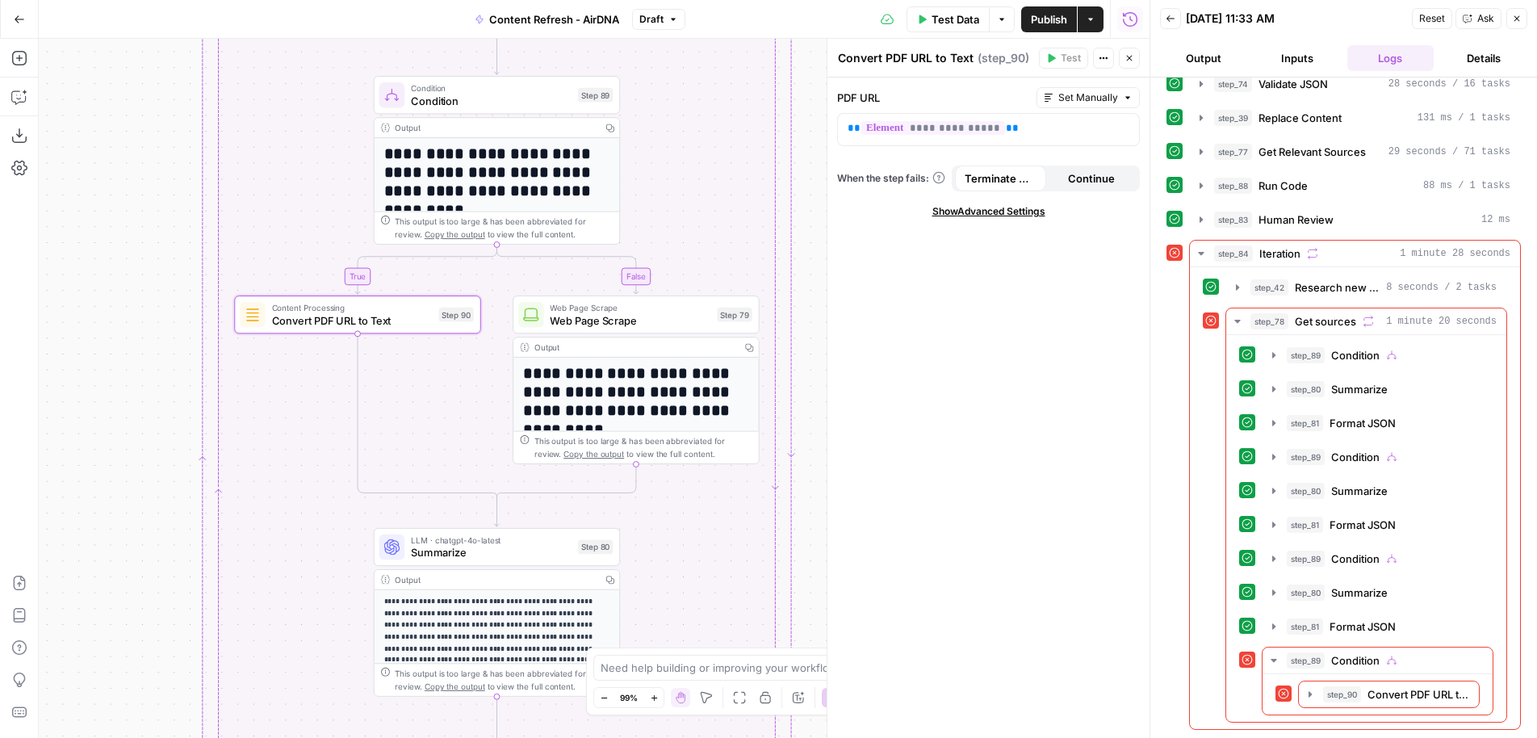
click at [1099, 173] on span "Continue" at bounding box center [1091, 178] width 47 height 16
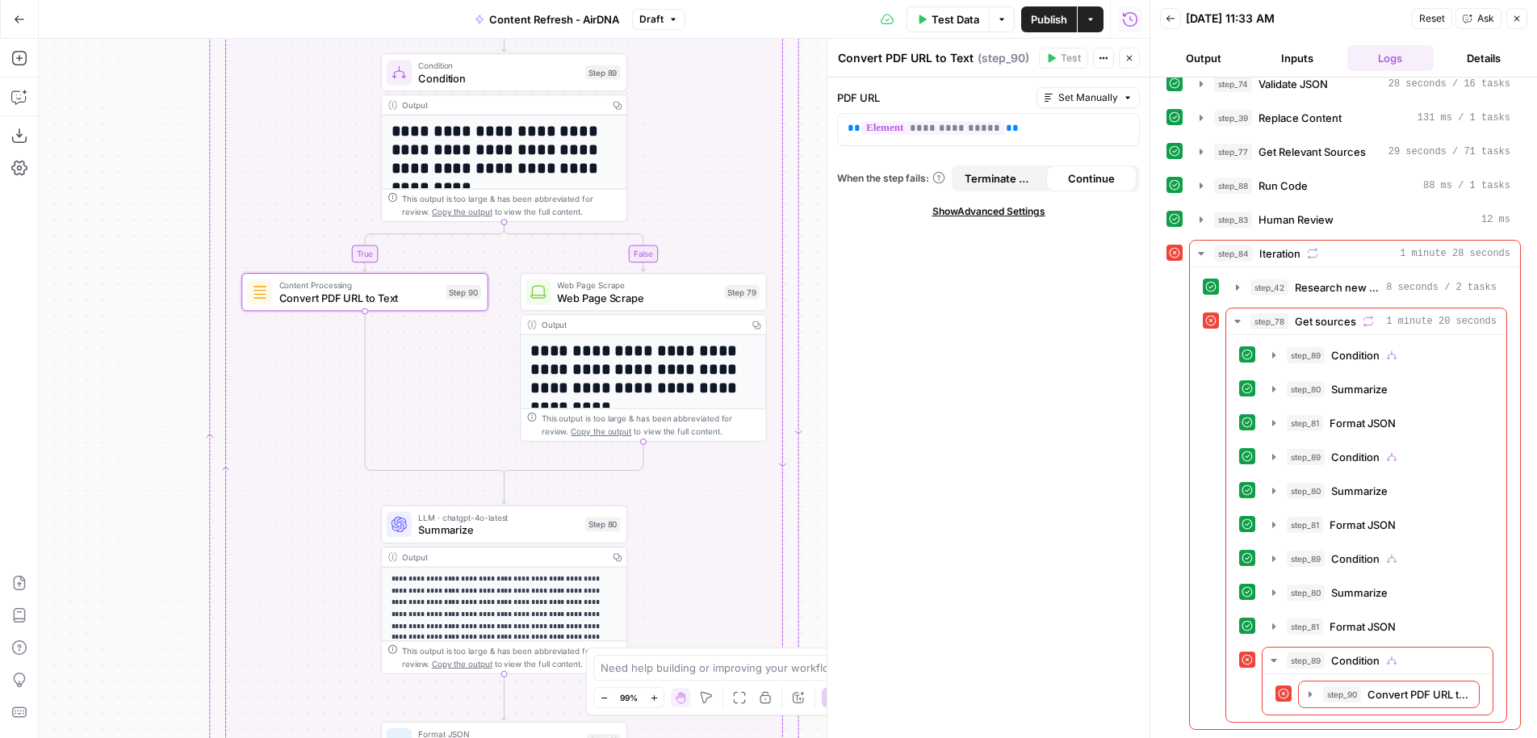
click at [663, 304] on span "Web Page Scrape" at bounding box center [637, 298] width 161 height 16
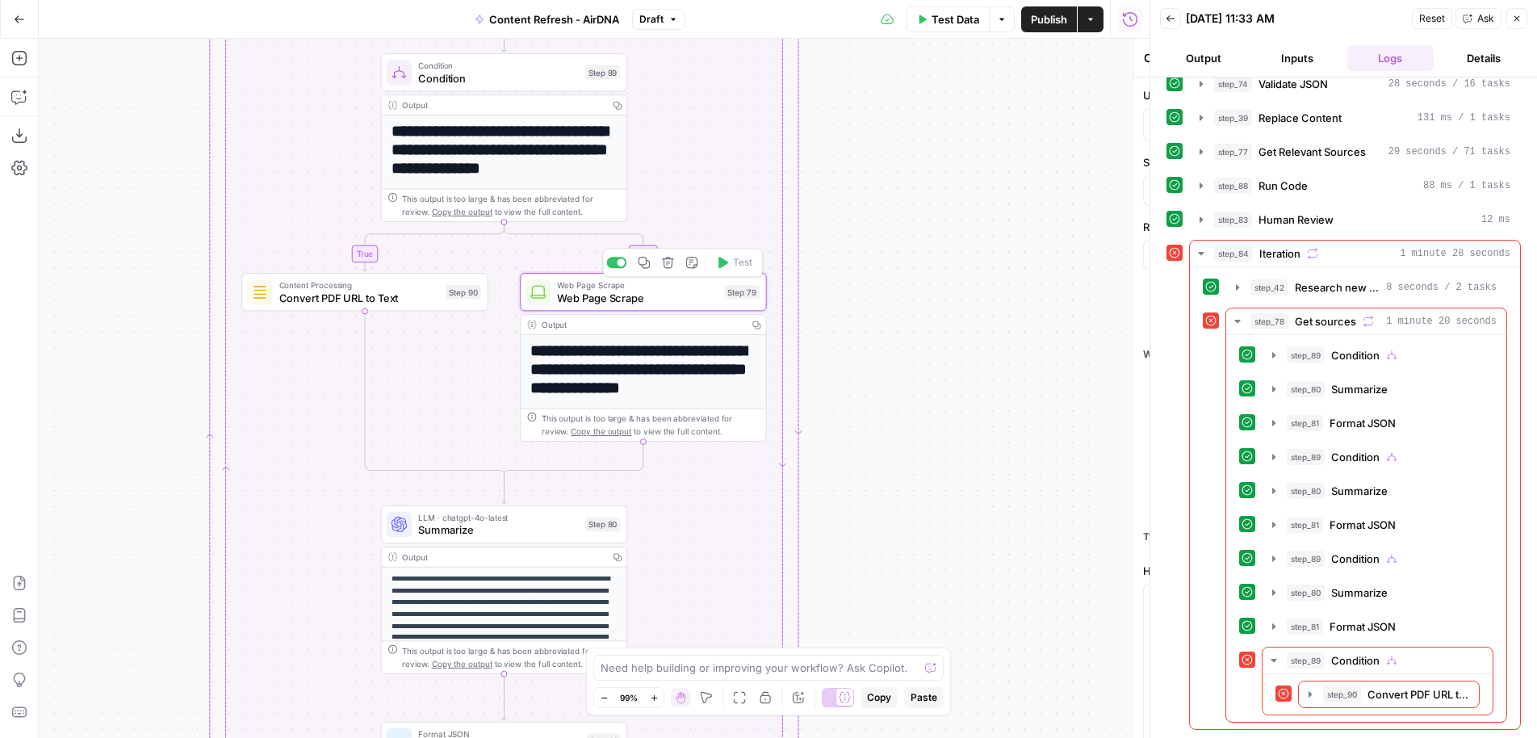
type textarea "Web Page Scrape"
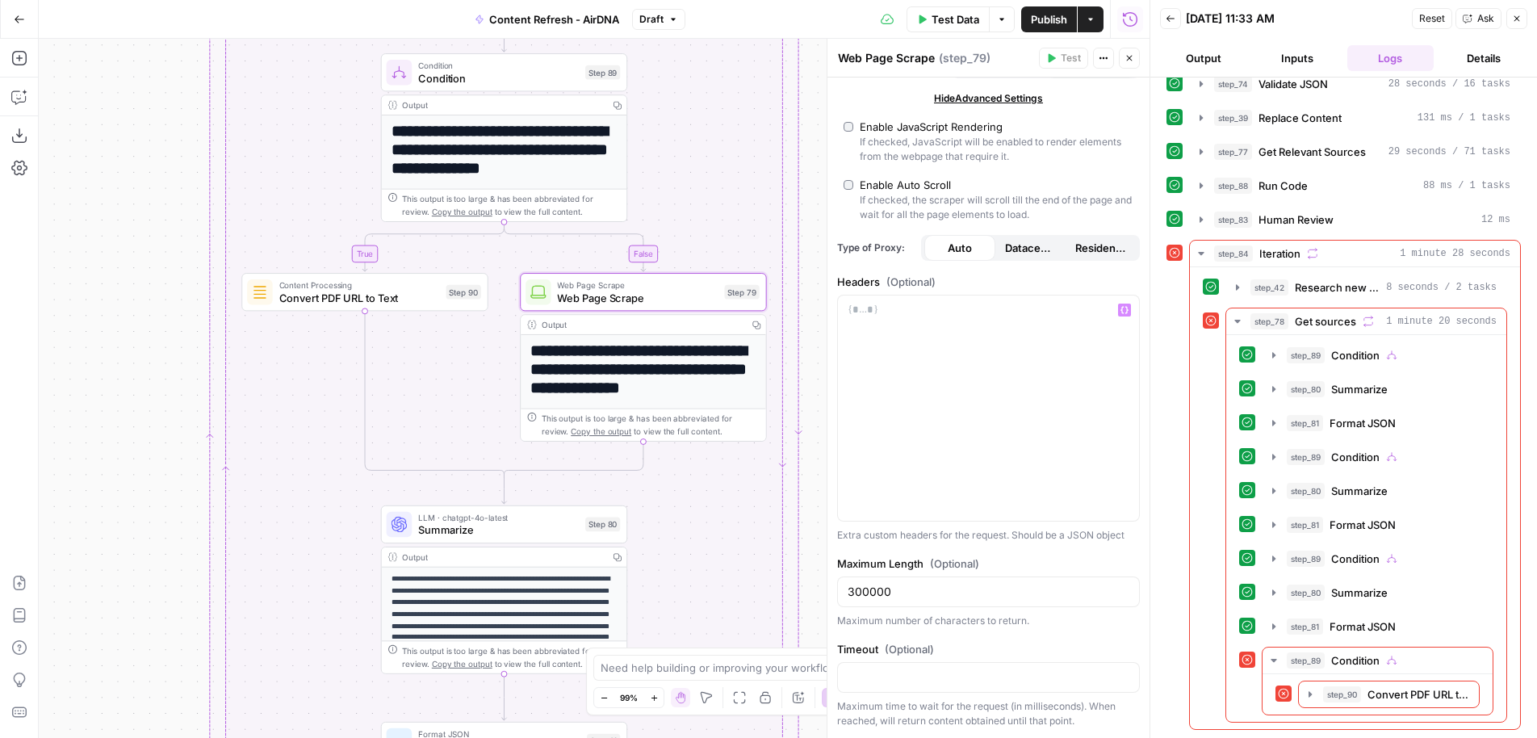
scroll to position [0, 0]
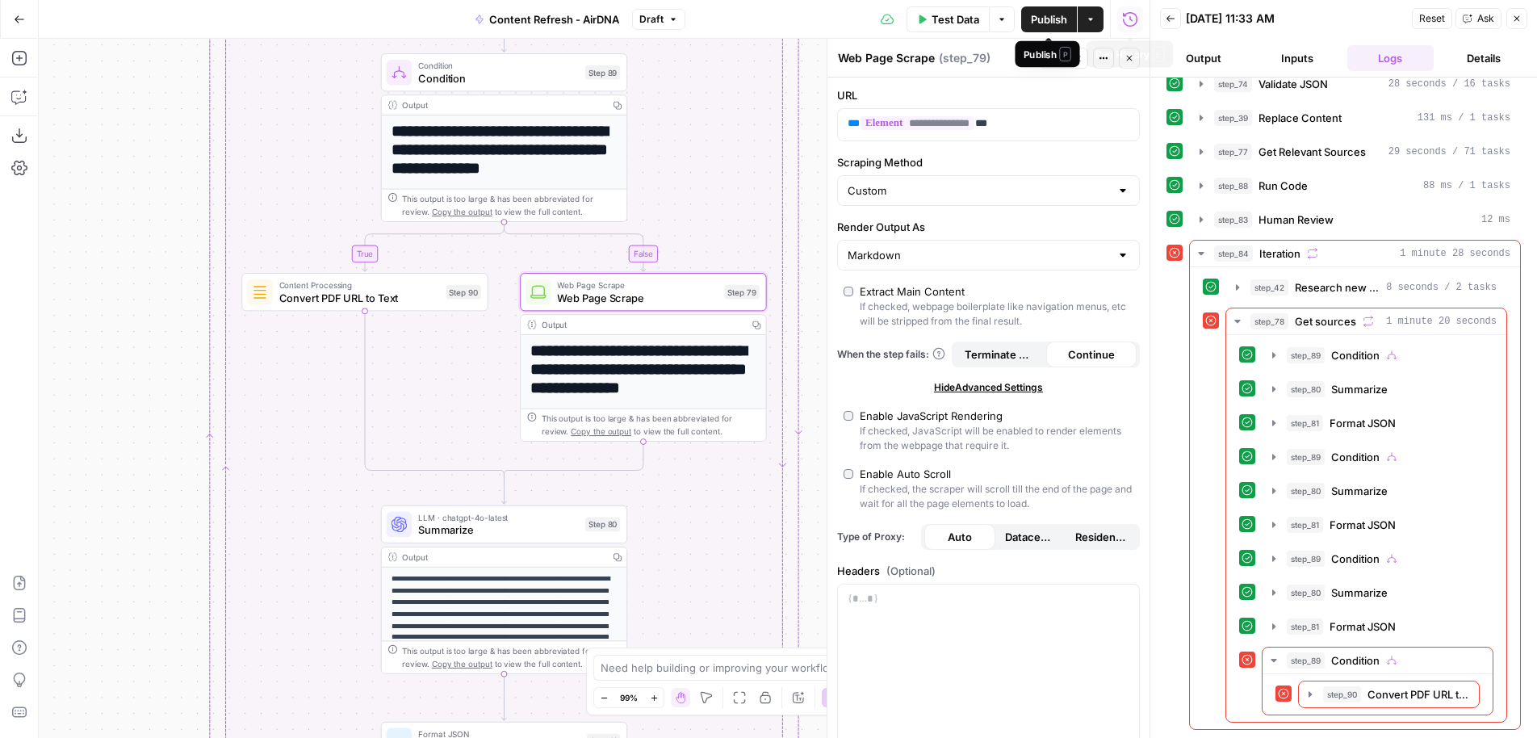
click at [1054, 15] on span "Publish" at bounding box center [1049, 19] width 36 height 16
